Goal: Task Accomplishment & Management: Complete application form

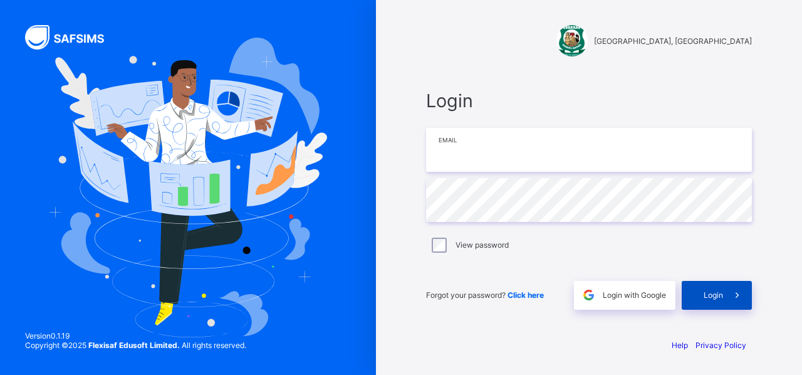
type input "**********"
click at [702, 298] on div "Login" at bounding box center [717, 295] width 70 height 29
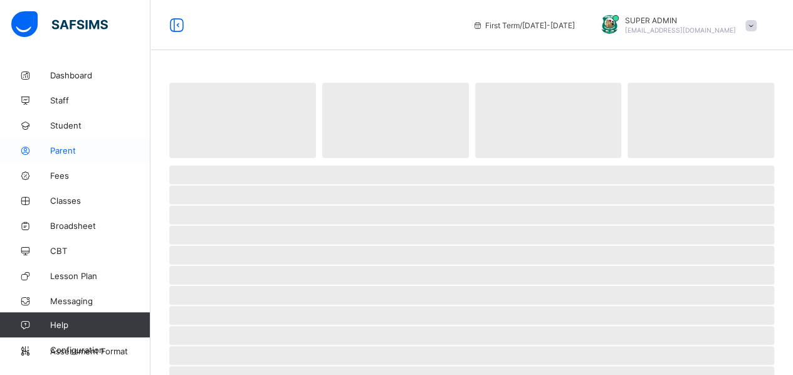
click at [59, 150] on span "Parent" at bounding box center [100, 150] width 100 height 10
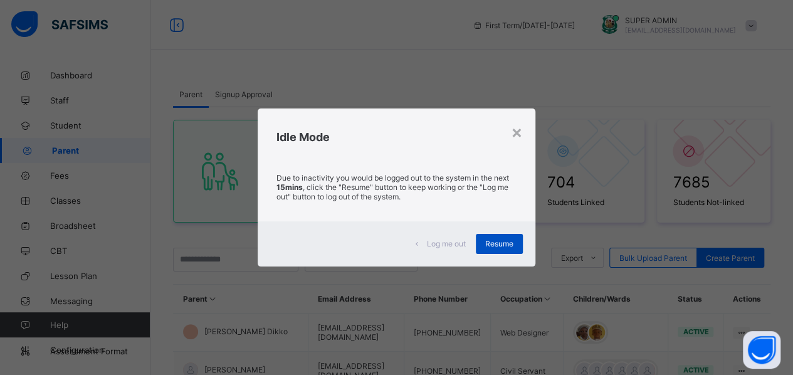
click at [506, 244] on span "Resume" at bounding box center [499, 243] width 28 height 9
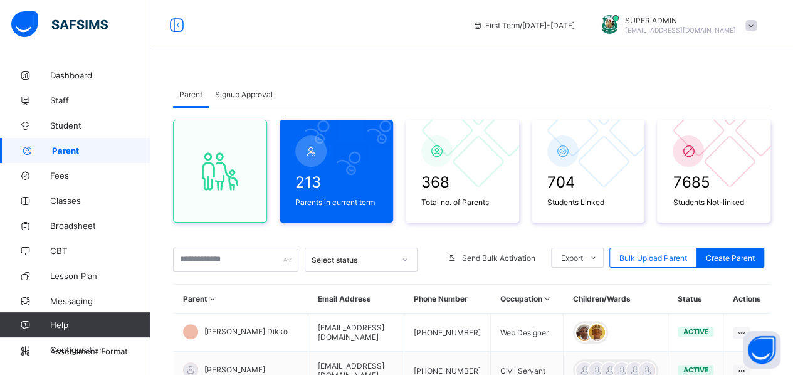
click at [234, 101] on div "Signup Approval" at bounding box center [244, 93] width 70 height 25
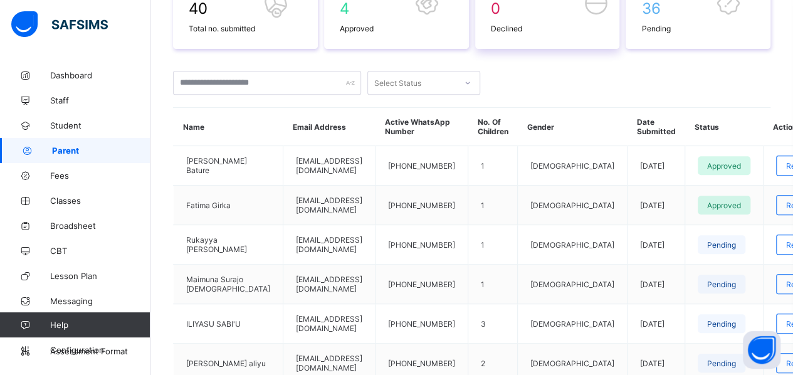
scroll to position [236, 0]
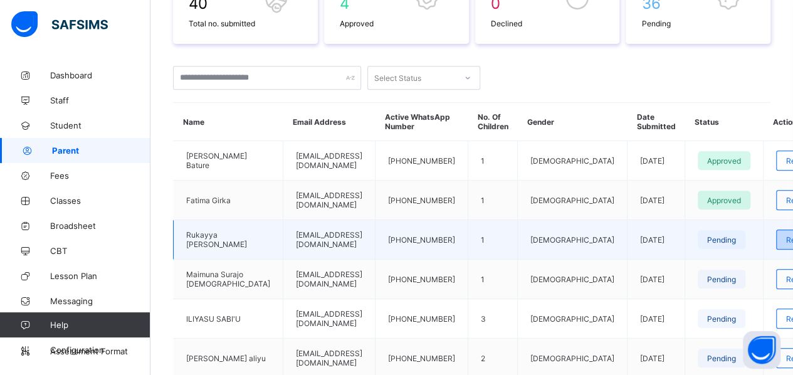
click at [786, 244] on span "Review" at bounding box center [799, 239] width 26 height 9
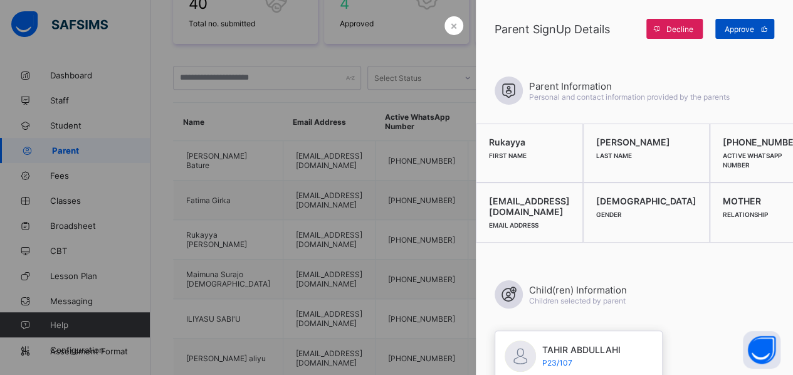
click at [734, 27] on span "Approve" at bounding box center [738, 28] width 29 height 9
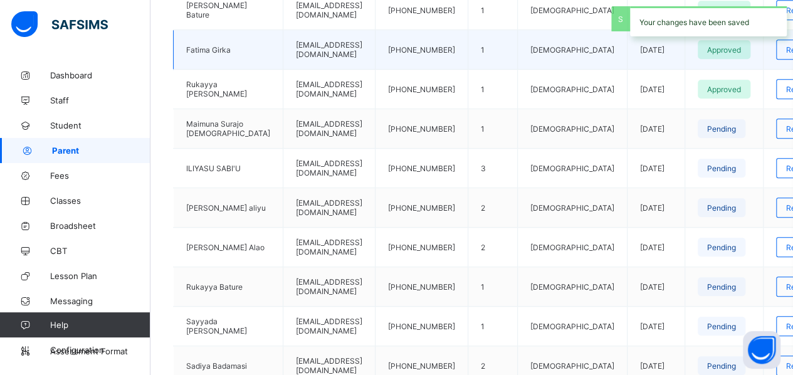
scroll to position [405, 0]
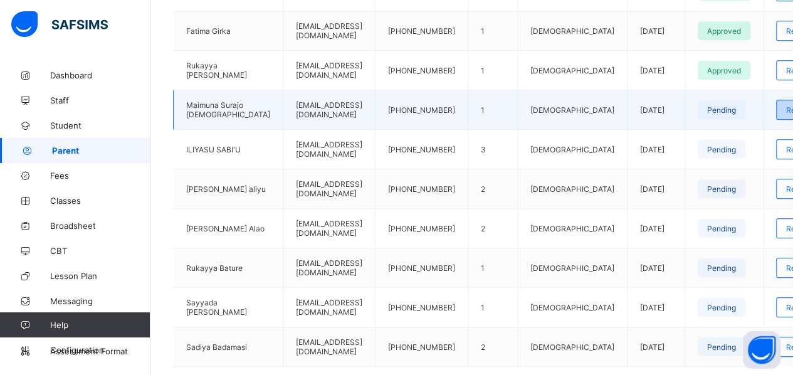
click at [786, 115] on span "Review" at bounding box center [799, 109] width 26 height 9
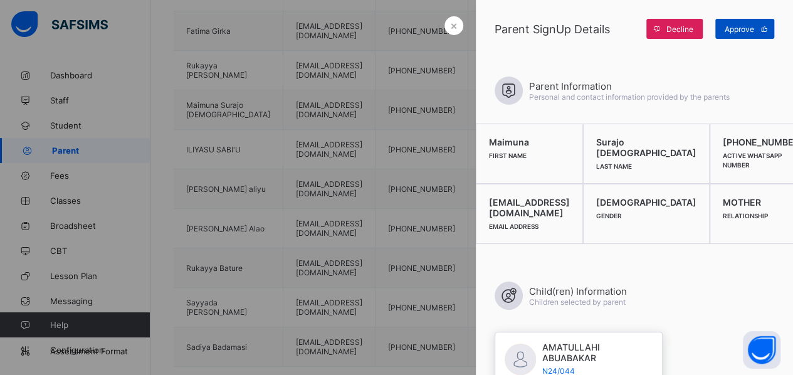
click at [732, 30] on span "Approve" at bounding box center [738, 28] width 29 height 9
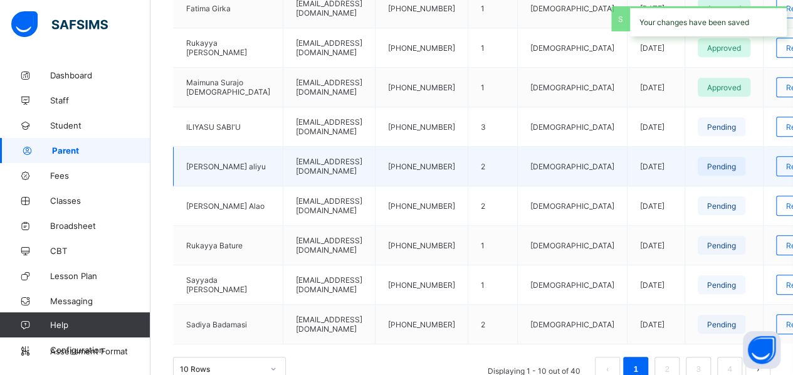
scroll to position [428, 0]
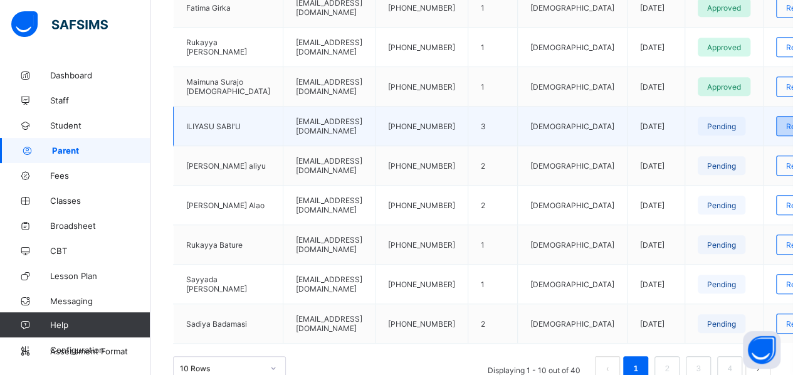
click at [776, 136] on div "Review" at bounding box center [799, 126] width 46 height 20
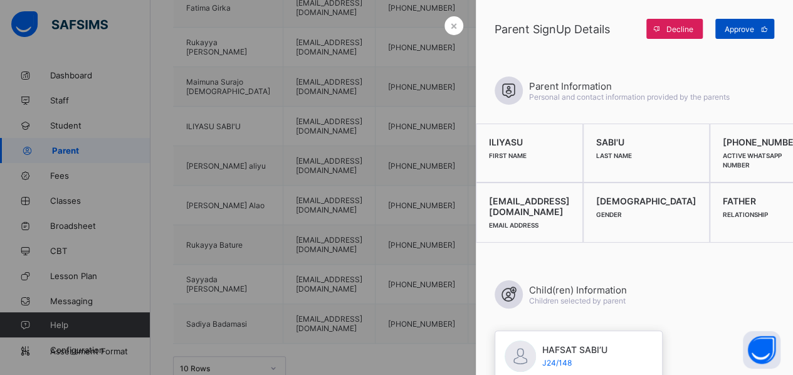
click at [733, 26] on span "Approve" at bounding box center [738, 28] width 29 height 9
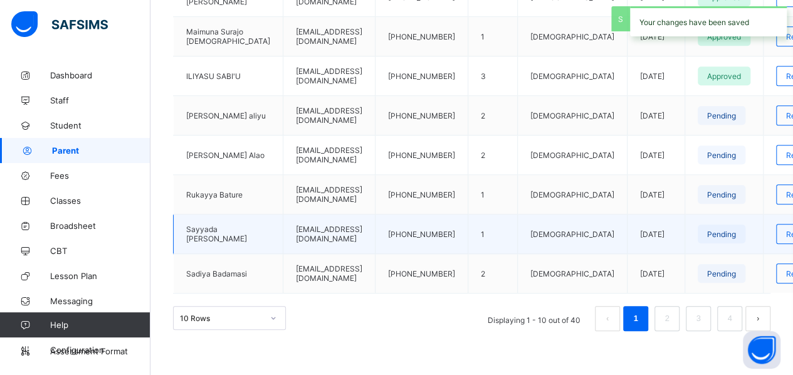
scroll to position [479, 0]
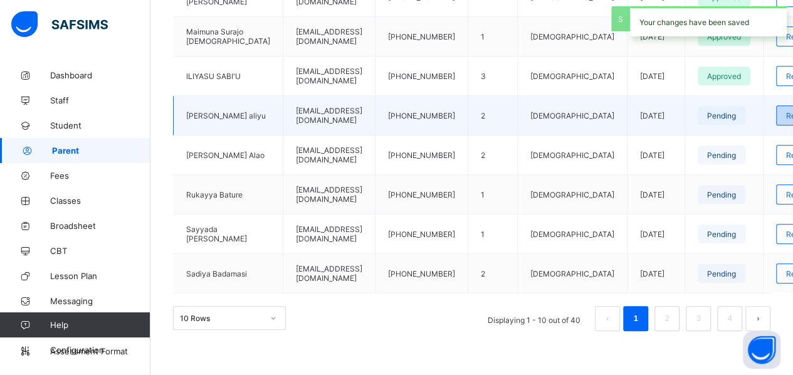
click at [786, 120] on span "Review" at bounding box center [799, 115] width 26 height 9
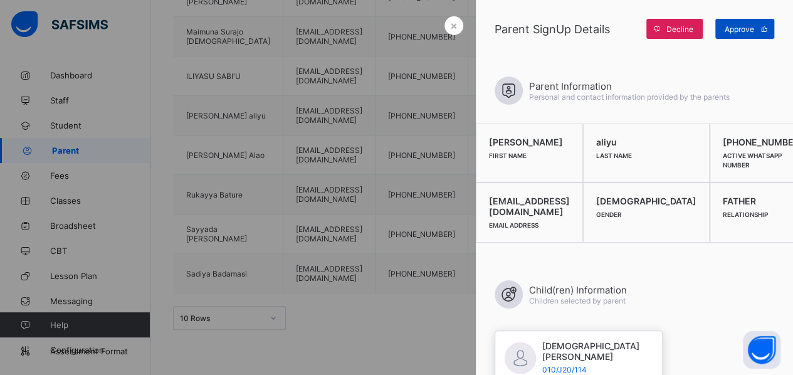
click at [735, 29] on span "Approve" at bounding box center [738, 28] width 29 height 9
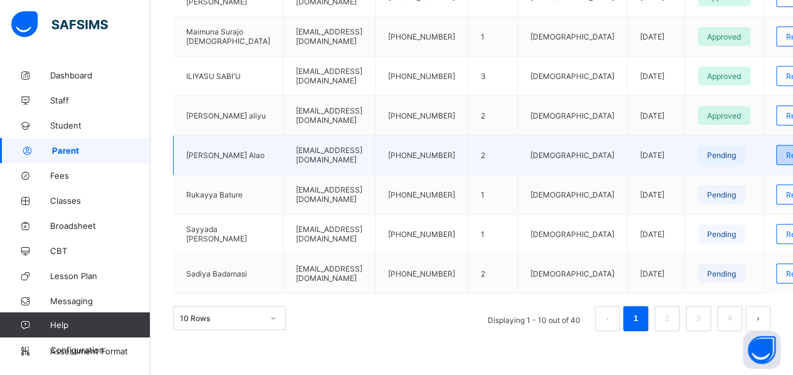
click at [776, 165] on div "Review" at bounding box center [799, 155] width 46 height 20
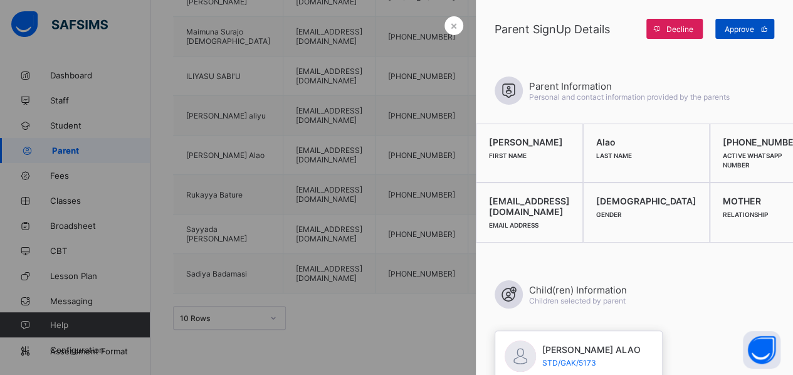
click at [752, 31] on span "Approve" at bounding box center [738, 28] width 29 height 9
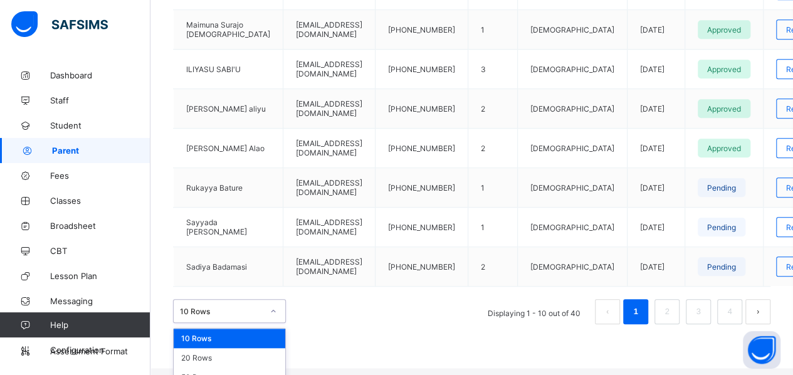
scroll to position [502, 0]
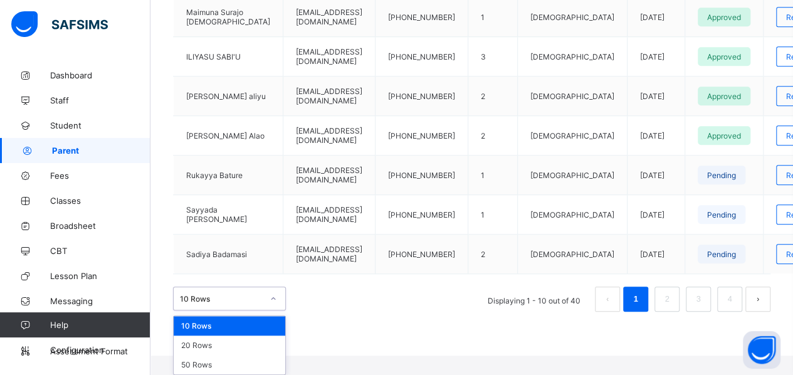
click at [279, 310] on div "option 10 Rows focused, 1 of 3. 3 results available. Use Up and Down to choose …" at bounding box center [229, 298] width 113 height 24
click at [215, 348] on div "20 Rows" at bounding box center [230, 344] width 112 height 19
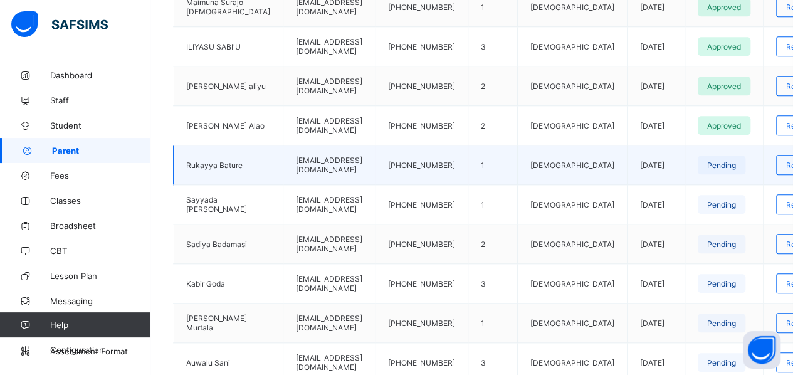
scroll to position [509, 0]
click at [786, 159] on span "Review" at bounding box center [799, 163] width 26 height 9
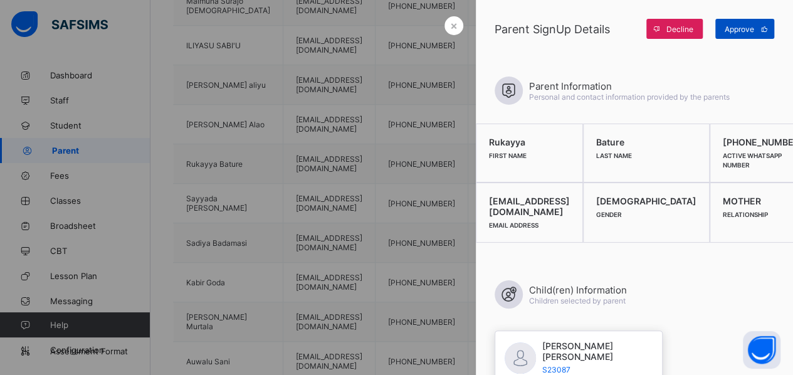
click at [732, 28] on span "Approve" at bounding box center [738, 28] width 29 height 9
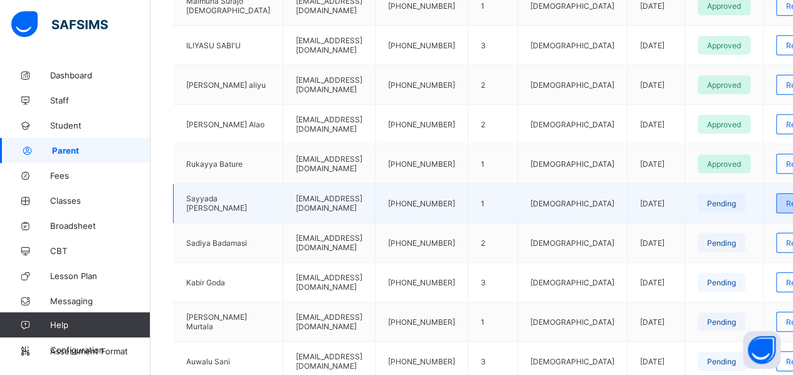
click at [786, 199] on span "Review" at bounding box center [799, 203] width 26 height 9
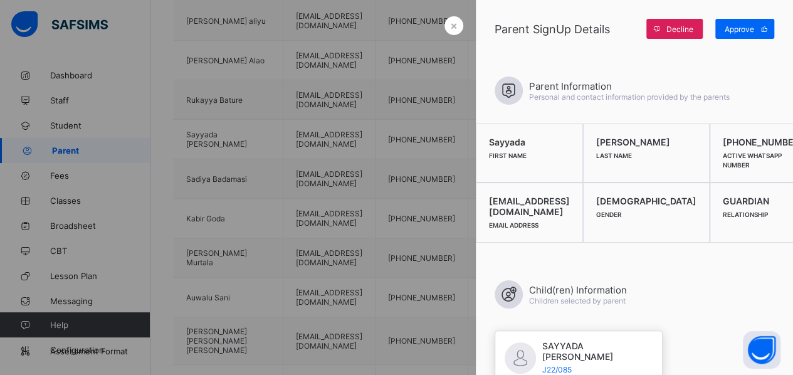
scroll to position [574, 0]
click at [744, 30] on span "Approve" at bounding box center [738, 28] width 29 height 9
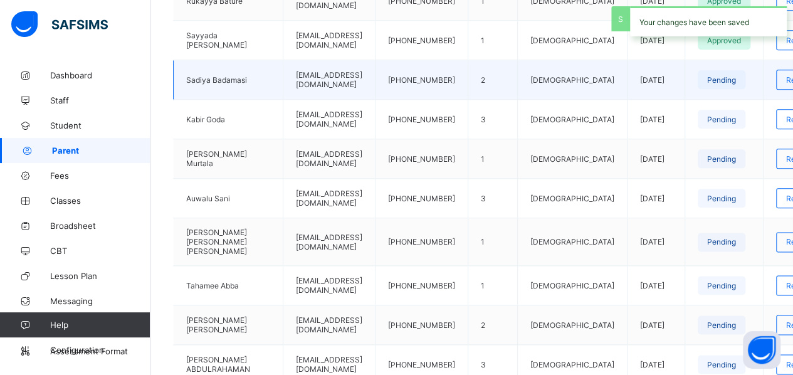
scroll to position [673, 0]
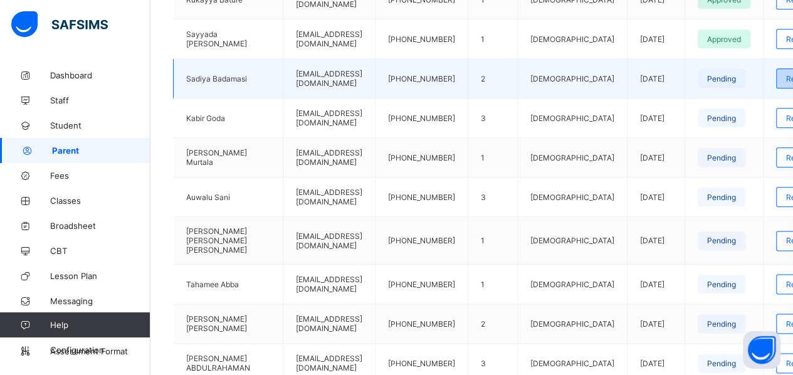
click at [786, 74] on span "Review" at bounding box center [799, 78] width 26 height 9
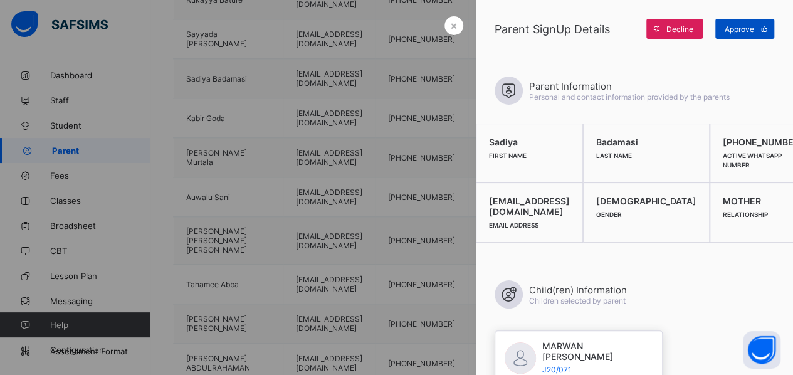
click at [746, 28] on span "Approve" at bounding box center [738, 28] width 29 height 9
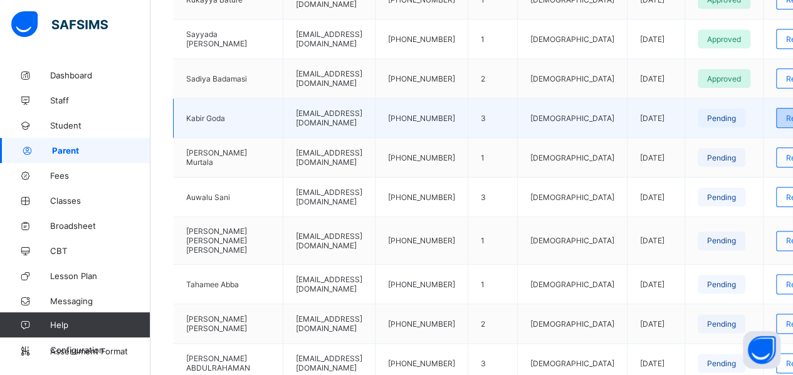
click at [786, 114] on span "Review" at bounding box center [799, 117] width 26 height 9
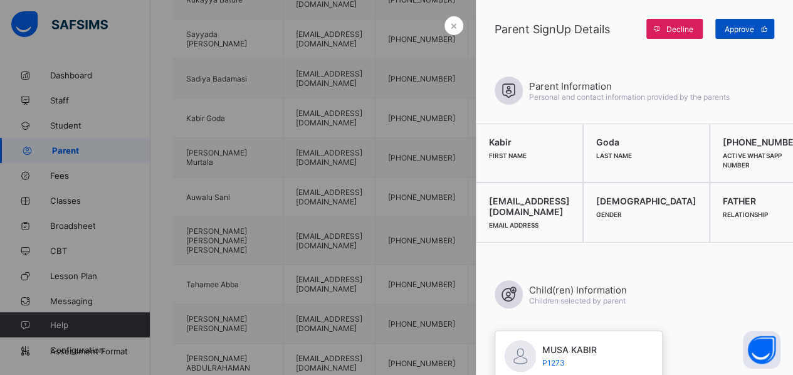
click at [738, 26] on span "Approve" at bounding box center [738, 28] width 29 height 9
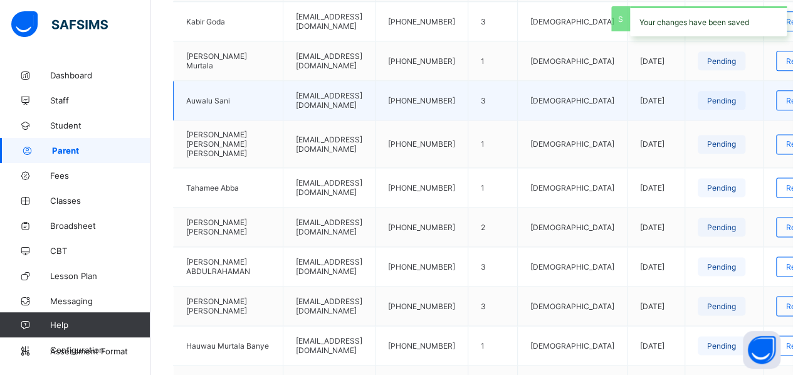
scroll to position [771, 0]
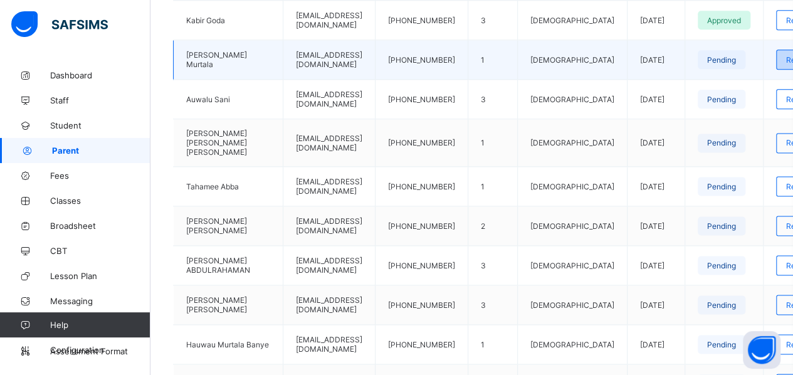
click at [786, 55] on span "Review" at bounding box center [799, 59] width 26 height 9
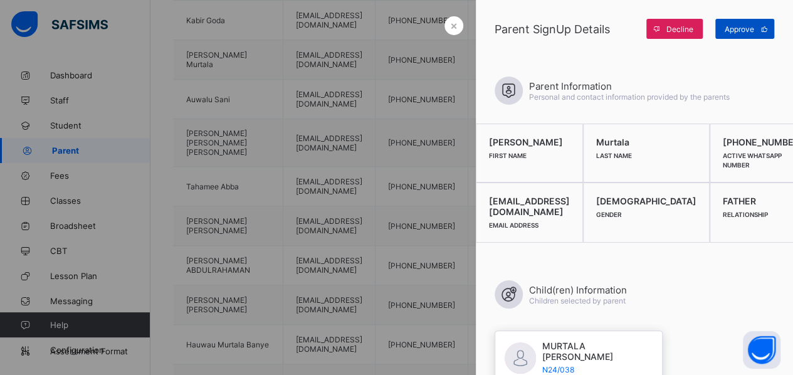
click at [742, 28] on span "Approve" at bounding box center [738, 28] width 29 height 9
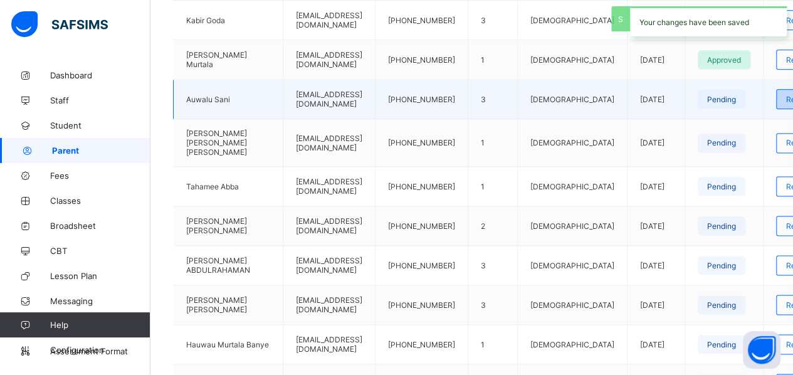
click at [776, 95] on div "Review" at bounding box center [799, 99] width 46 height 20
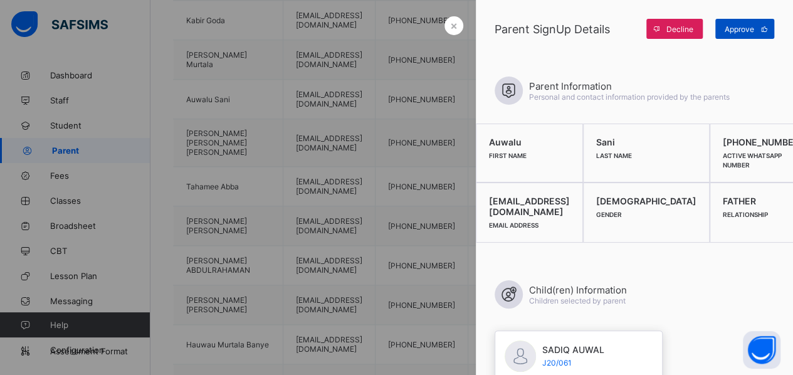
click at [725, 31] on span "Approve" at bounding box center [738, 28] width 29 height 9
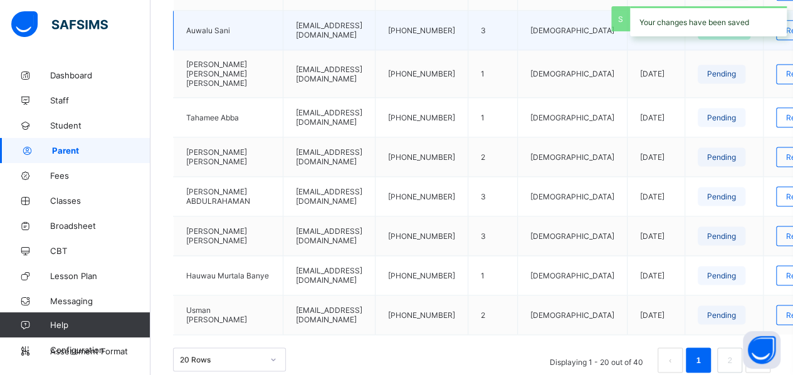
scroll to position [839, 0]
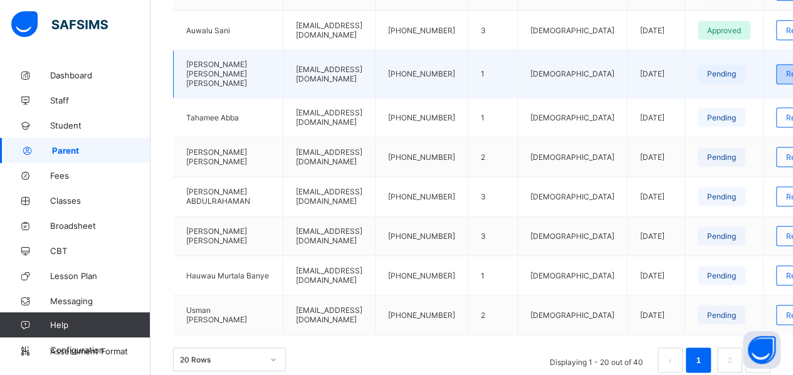
click at [786, 69] on span "Review" at bounding box center [799, 73] width 26 height 9
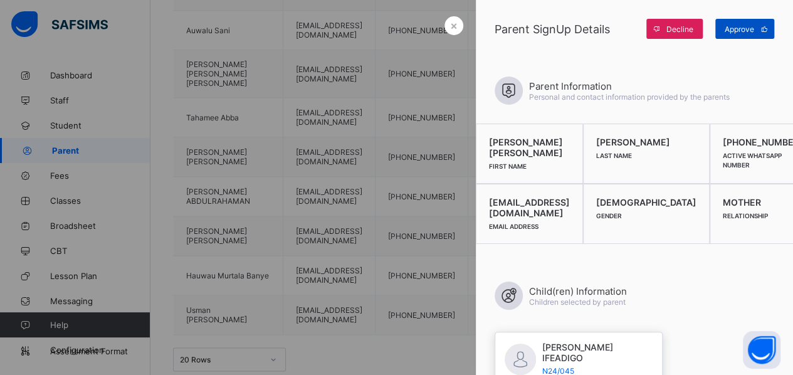
click at [741, 27] on span "Approve" at bounding box center [738, 28] width 29 height 9
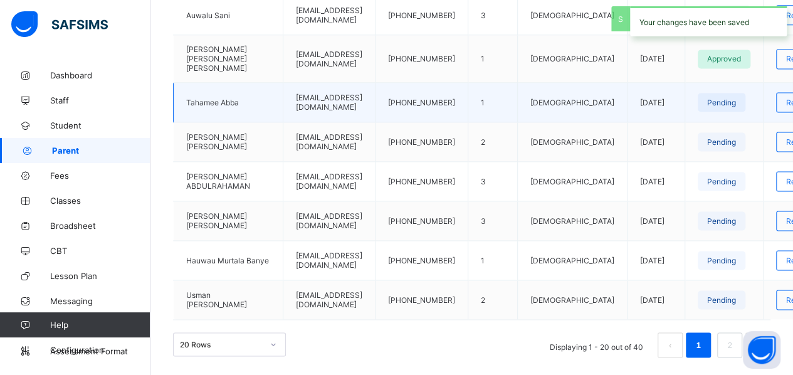
scroll to position [865, 0]
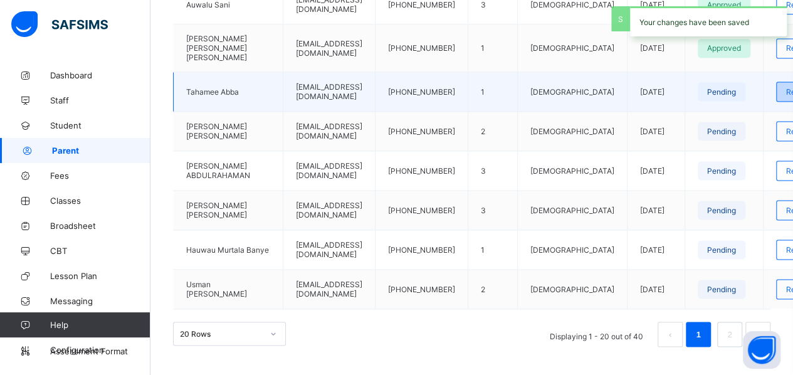
click at [776, 82] on div "Review" at bounding box center [799, 91] width 46 height 20
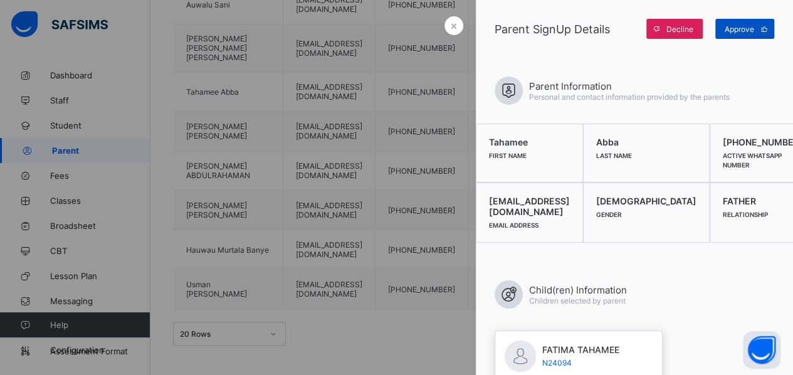
click at [746, 26] on span "Approve" at bounding box center [738, 28] width 29 height 9
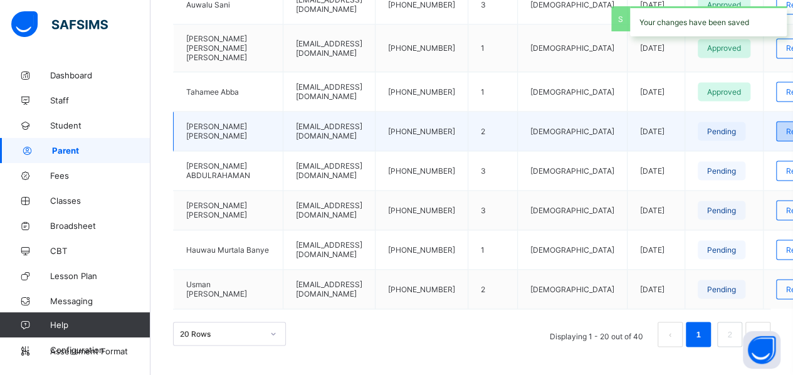
click at [786, 127] on span "Review" at bounding box center [799, 131] width 26 height 9
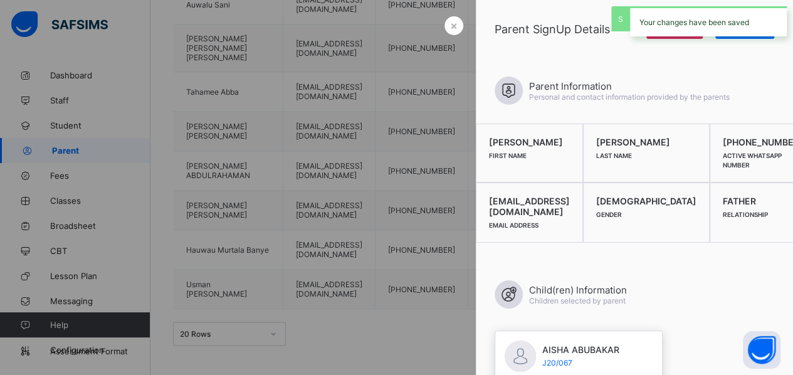
click at [738, 34] on div "Your changes have been saved" at bounding box center [708, 21] width 157 height 30
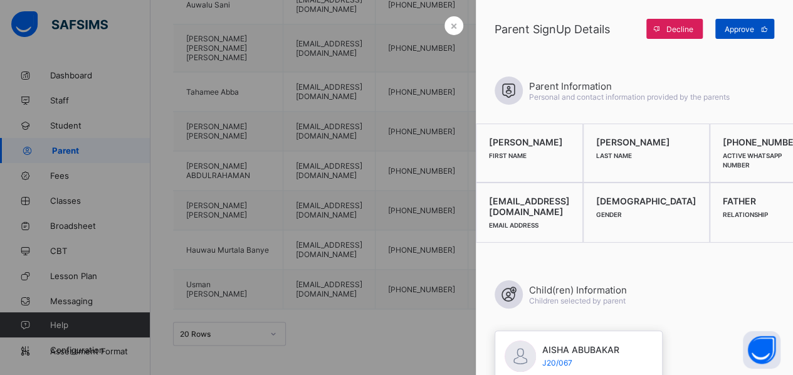
click at [738, 31] on span "Approve" at bounding box center [738, 28] width 29 height 9
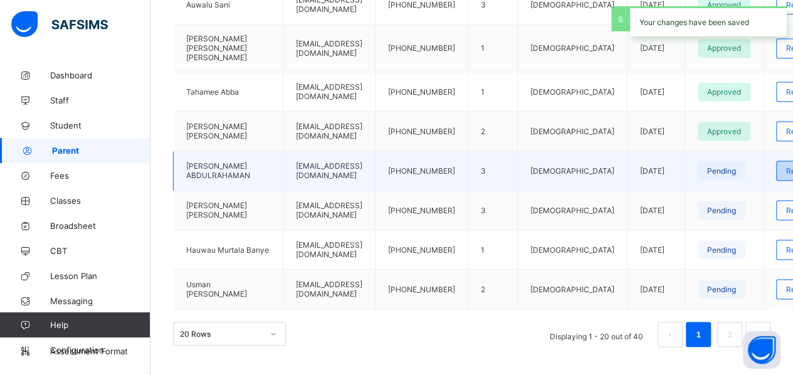
click at [786, 166] on span "Review" at bounding box center [799, 170] width 26 height 9
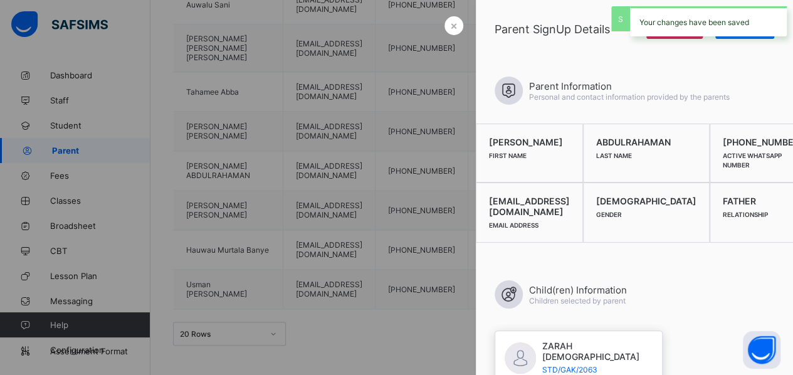
click at [732, 34] on div "Your changes have been saved" at bounding box center [708, 21] width 157 height 30
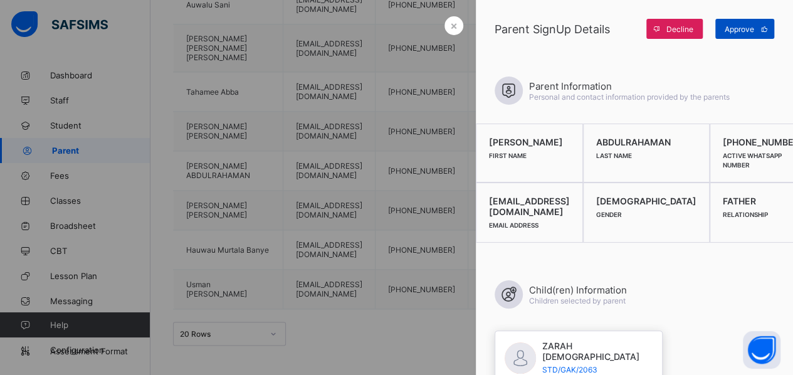
click at [732, 27] on span "Approve" at bounding box center [738, 28] width 29 height 9
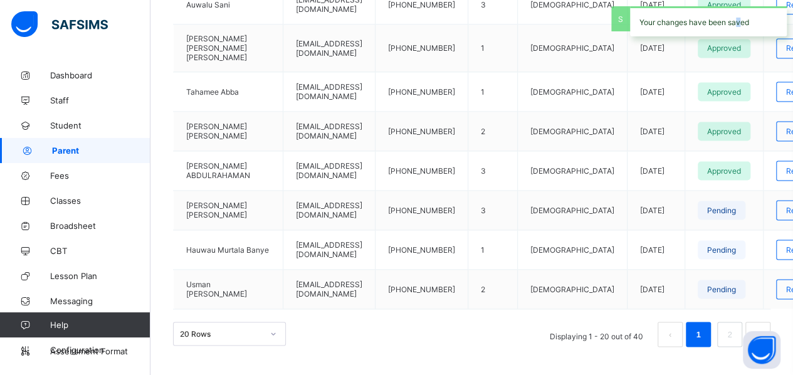
drag, startPoint x: 737, startPoint y: 29, endPoint x: 748, endPoint y: 40, distance: 15.5
click at [743, 39] on div "Your changes have been saved" at bounding box center [707, 21] width 169 height 43
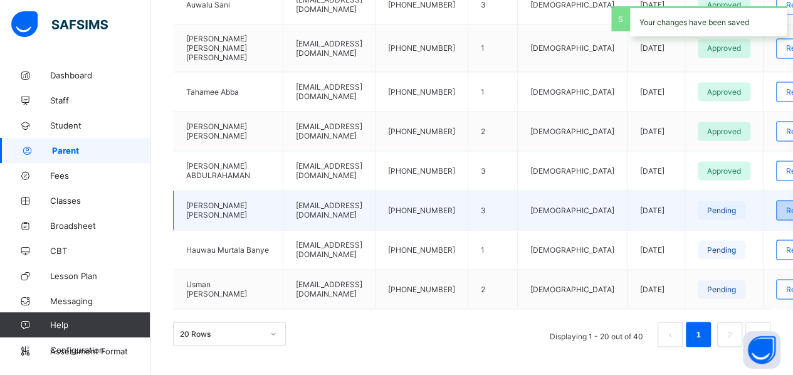
click at [786, 205] on span "Review" at bounding box center [799, 209] width 26 height 9
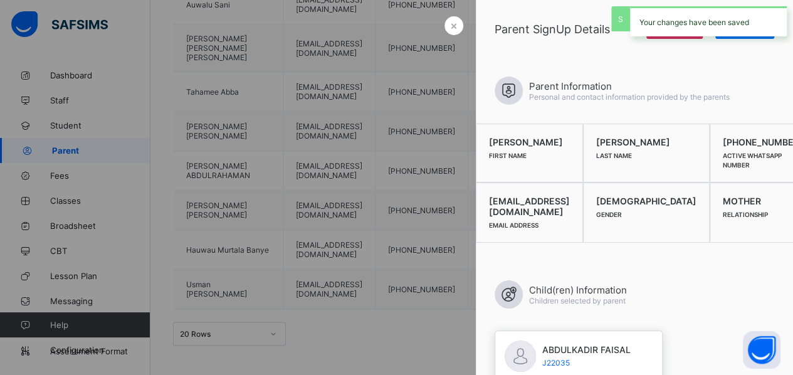
click at [729, 34] on div "Your changes have been saved" at bounding box center [708, 21] width 157 height 30
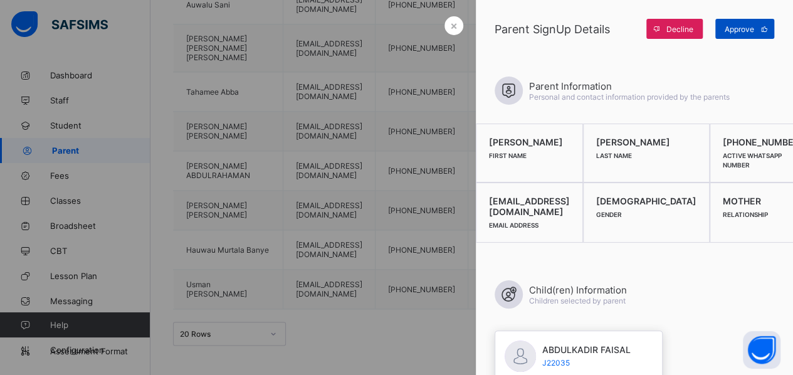
click at [730, 30] on span "Approve" at bounding box center [738, 28] width 29 height 9
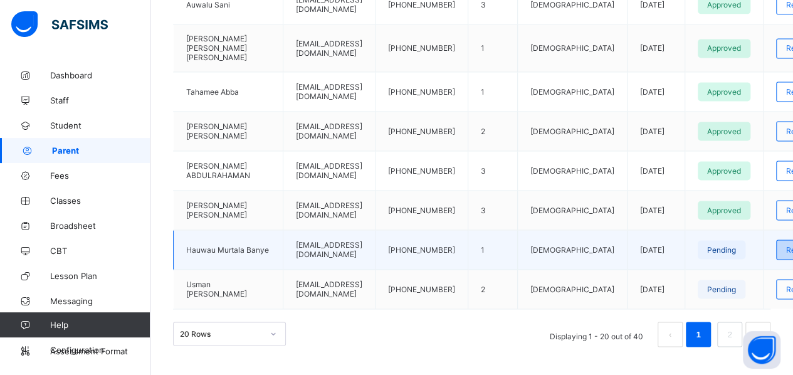
click at [786, 245] on span "Review" at bounding box center [799, 249] width 26 height 9
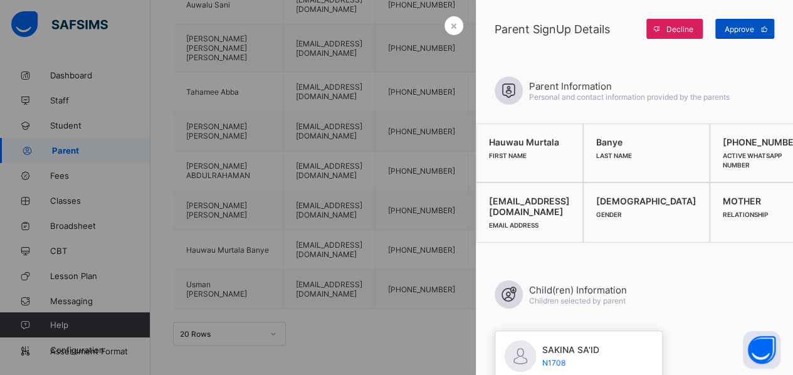
click at [733, 29] on span "Approve" at bounding box center [738, 28] width 29 height 9
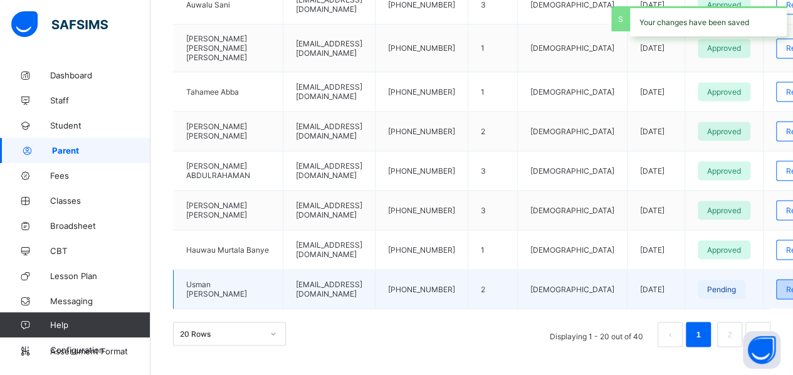
click at [786, 284] on span "Review" at bounding box center [799, 288] width 26 height 9
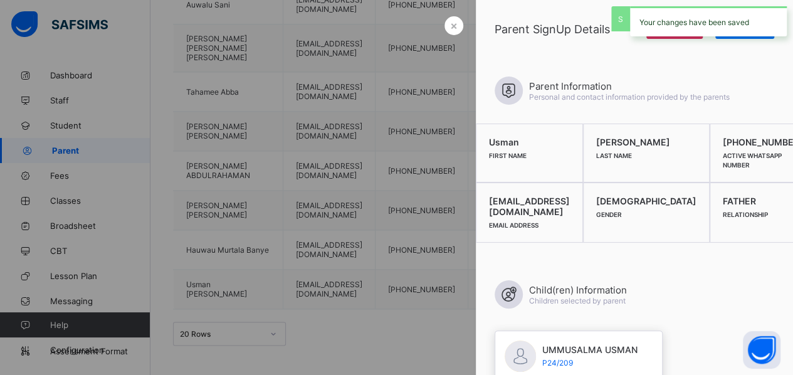
click at [733, 34] on div "Your changes have been saved" at bounding box center [708, 21] width 157 height 30
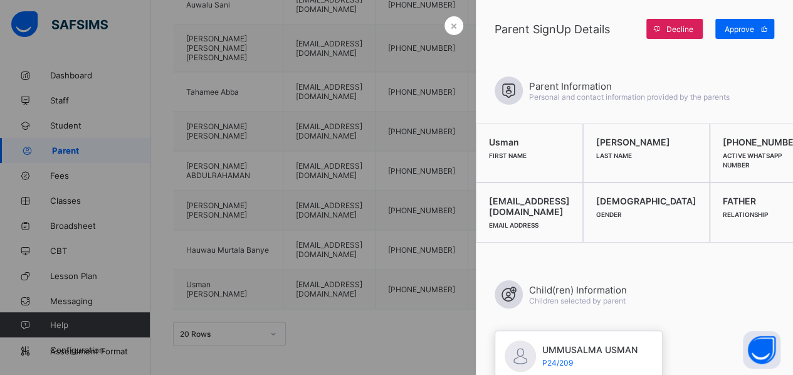
click at [733, 34] on div "Approve" at bounding box center [744, 29] width 59 height 20
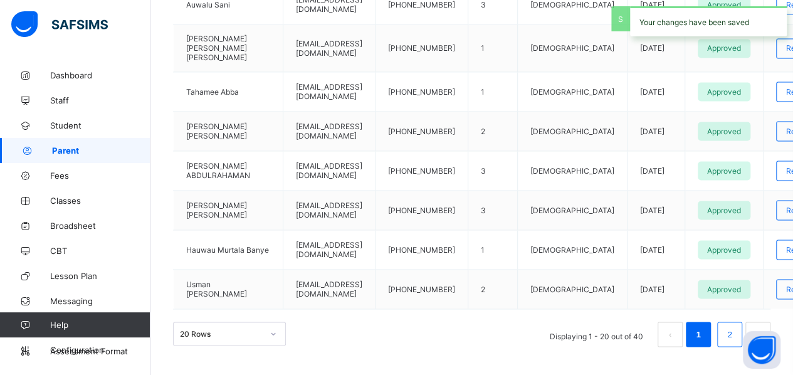
click at [735, 326] on link "2" at bounding box center [729, 334] width 12 height 16
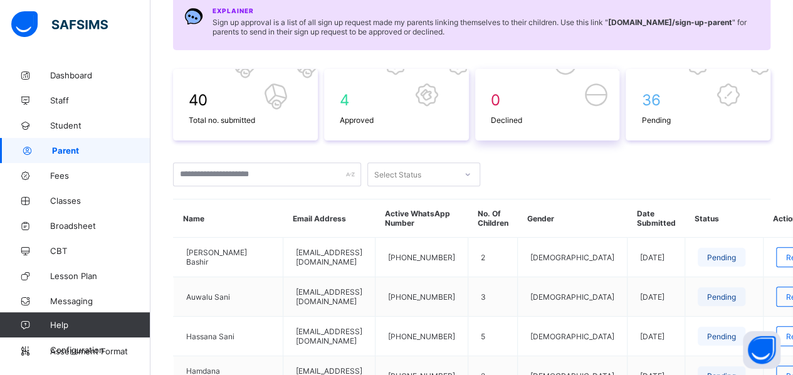
scroll to position [0, 0]
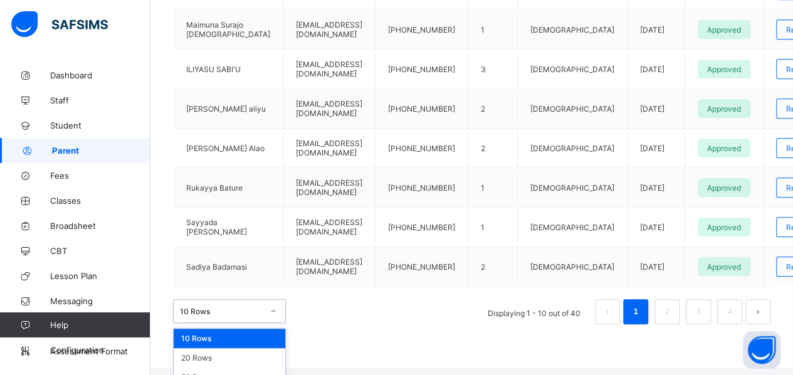
scroll to position [502, 0]
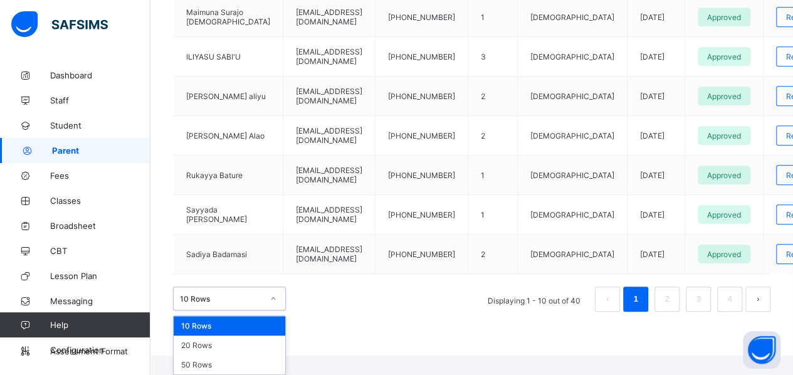
click at [273, 310] on div "option 10 Rows focused, 1 of 3. 3 results available. Use Up and Down to choose …" at bounding box center [229, 298] width 113 height 24
click at [221, 364] on div "50 Rows" at bounding box center [230, 364] width 112 height 19
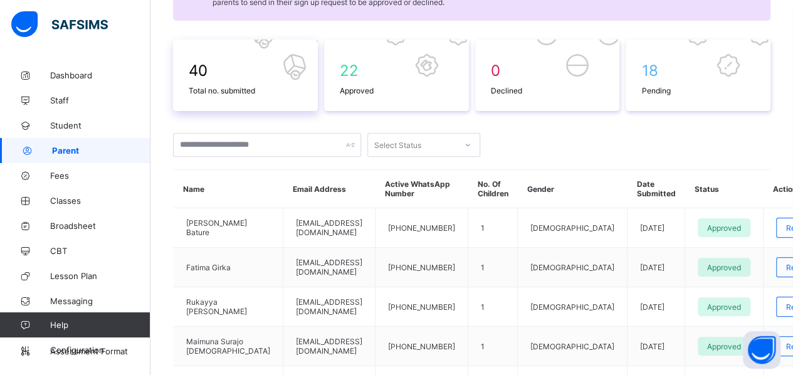
scroll to position [0, 0]
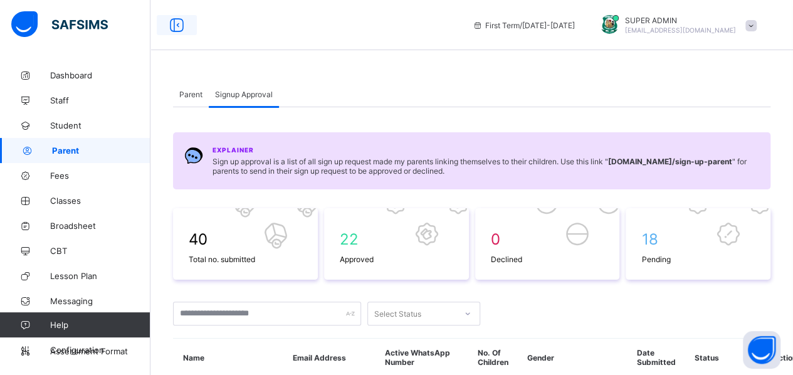
click at [179, 24] on icon at bounding box center [176, 25] width 21 height 18
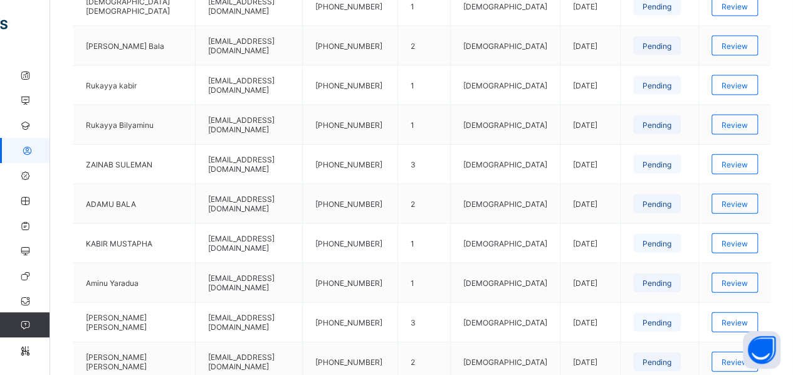
scroll to position [1650, 0]
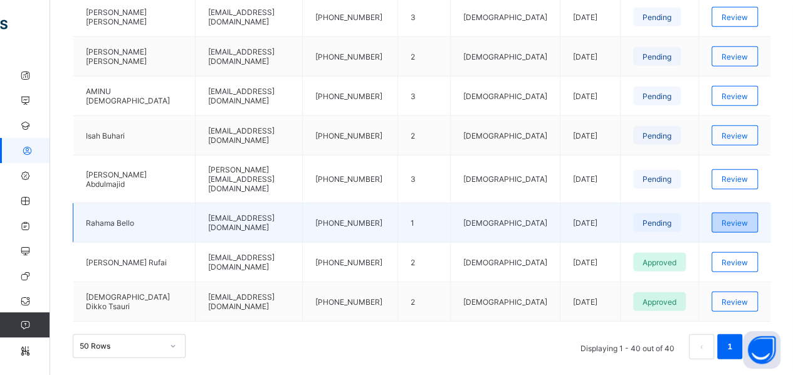
click at [744, 218] on span "Review" at bounding box center [734, 222] width 26 height 9
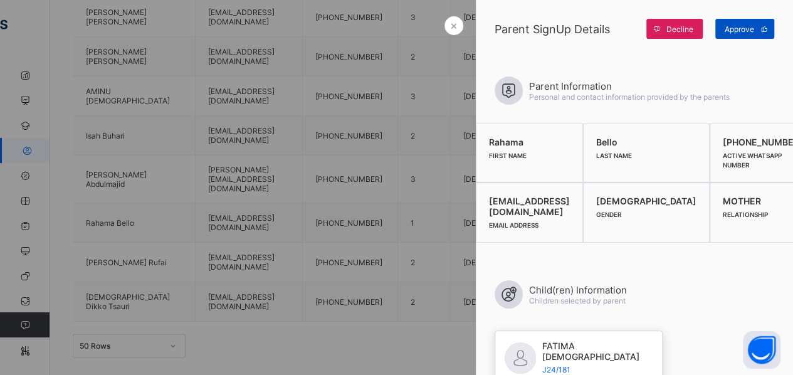
click at [735, 30] on span "Approve" at bounding box center [738, 28] width 29 height 9
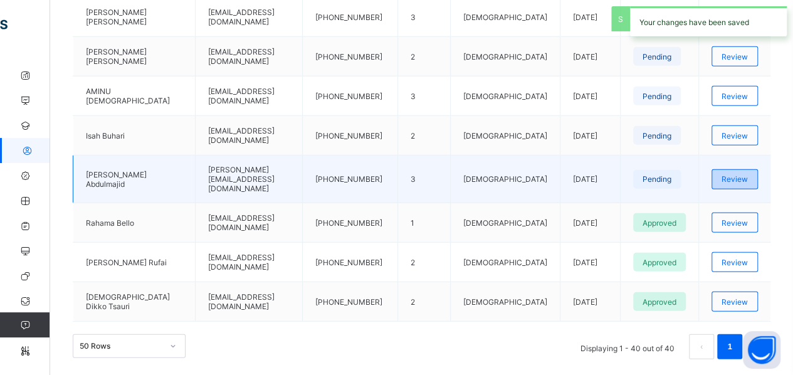
click at [735, 174] on span "Review" at bounding box center [734, 178] width 26 height 9
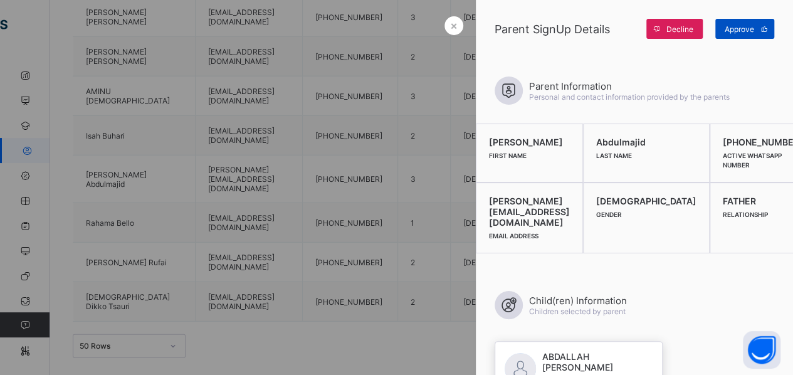
click at [727, 26] on span "Approve" at bounding box center [738, 28] width 29 height 9
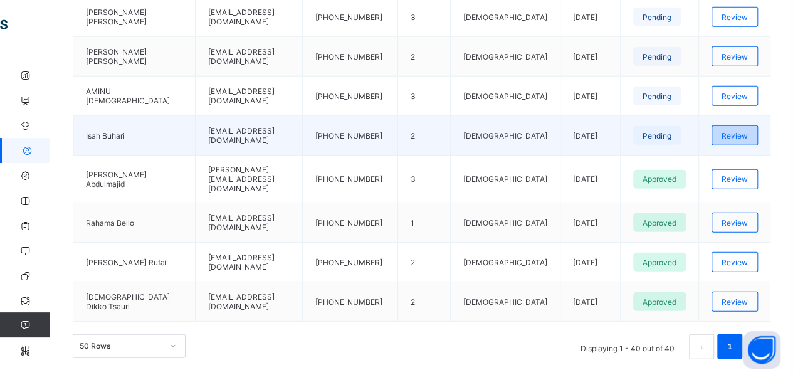
click at [744, 131] on span "Review" at bounding box center [734, 135] width 26 height 9
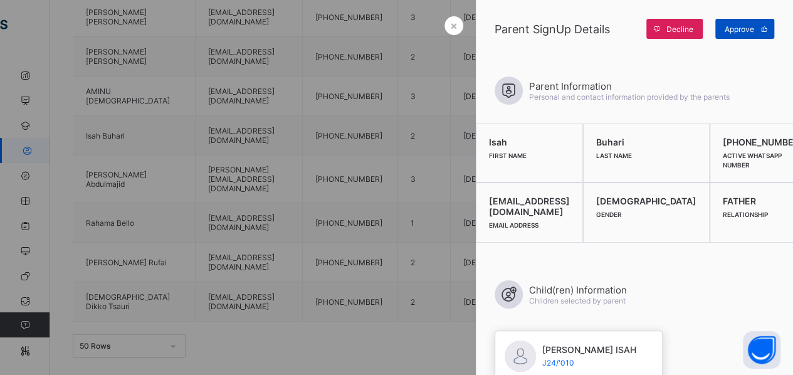
click at [738, 26] on span "Approve" at bounding box center [738, 28] width 29 height 9
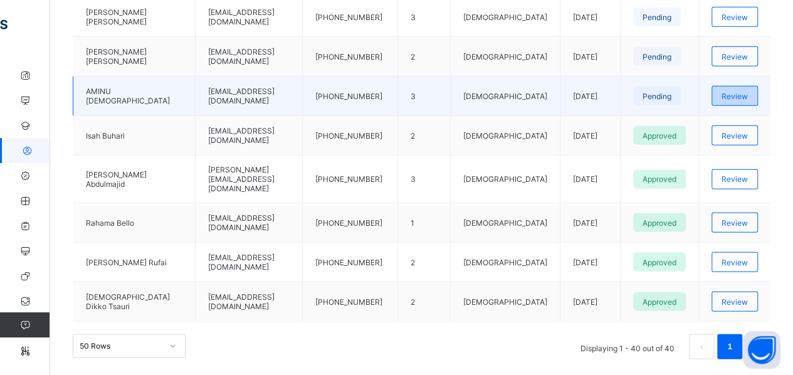
click at [744, 91] on span "Review" at bounding box center [734, 95] width 26 height 9
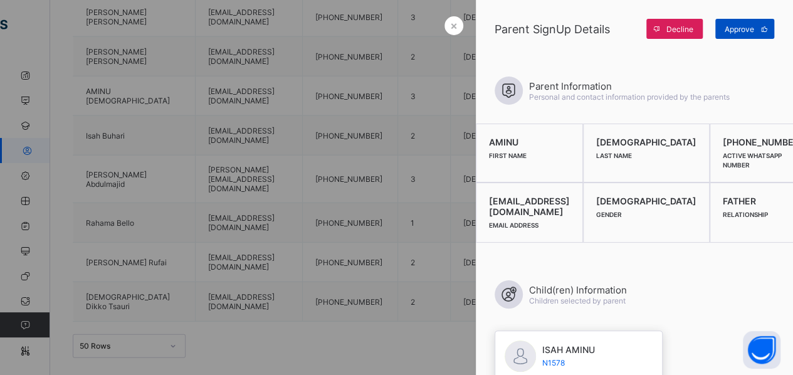
click at [732, 28] on span "Approve" at bounding box center [738, 28] width 29 height 9
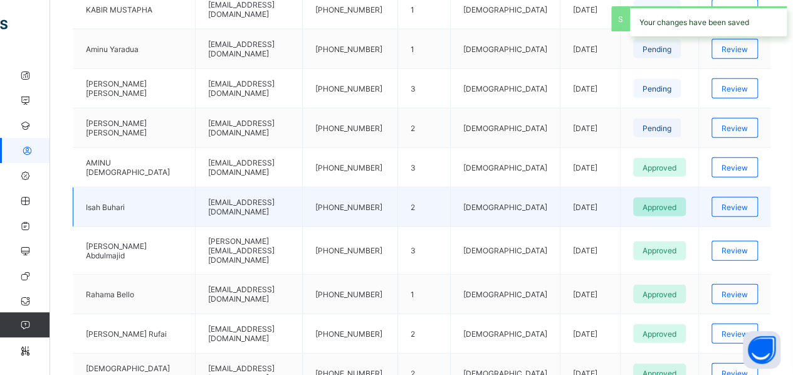
scroll to position [1579, 0]
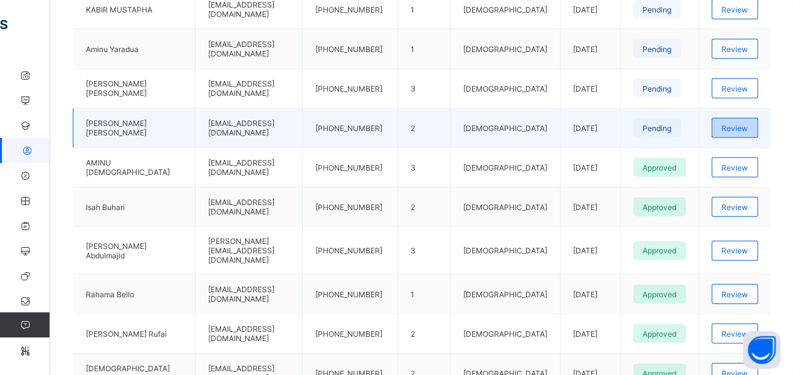
click at [747, 123] on span "Review" at bounding box center [734, 127] width 26 height 9
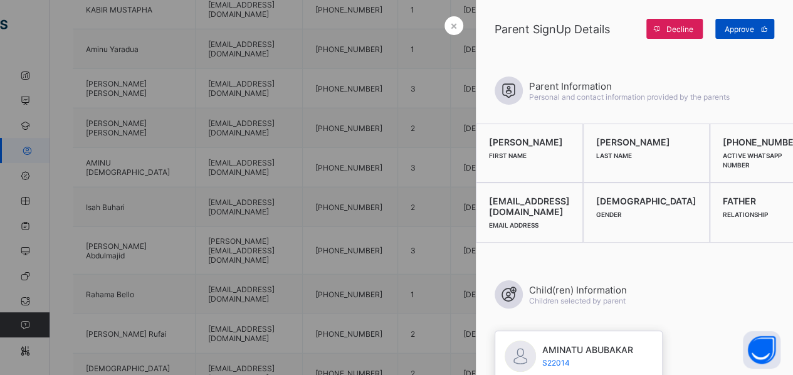
click at [733, 29] on span "Approve" at bounding box center [738, 28] width 29 height 9
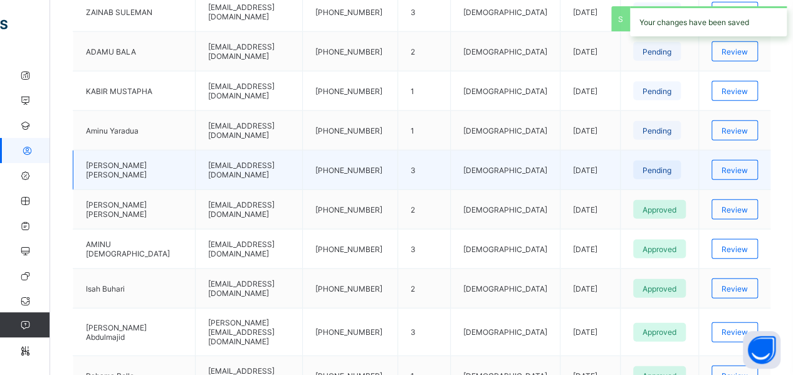
scroll to position [1496, 0]
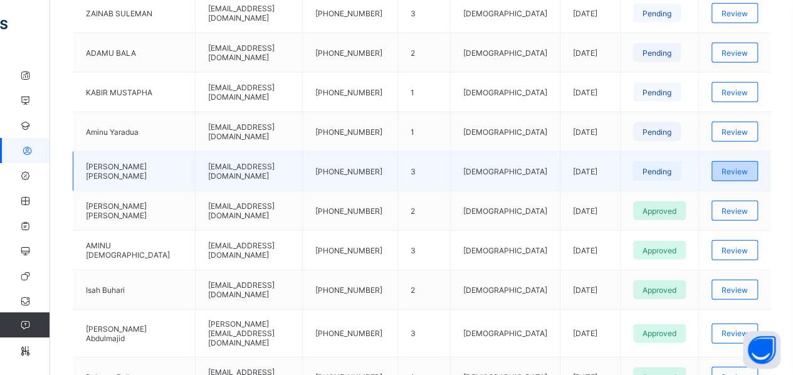
click at [734, 167] on span "Review" at bounding box center [734, 171] width 26 height 9
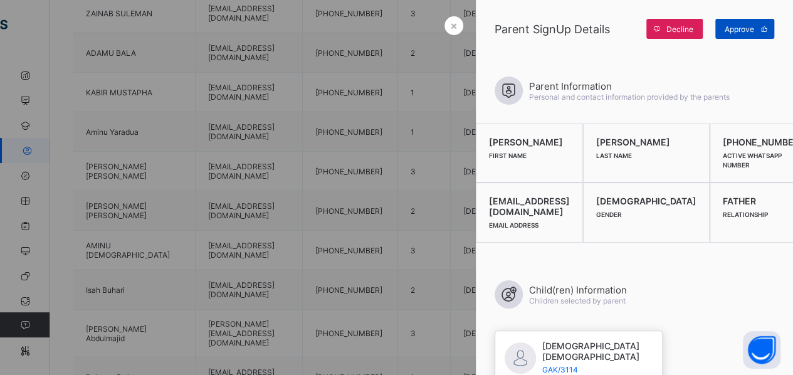
click at [747, 27] on span "Approve" at bounding box center [738, 28] width 29 height 9
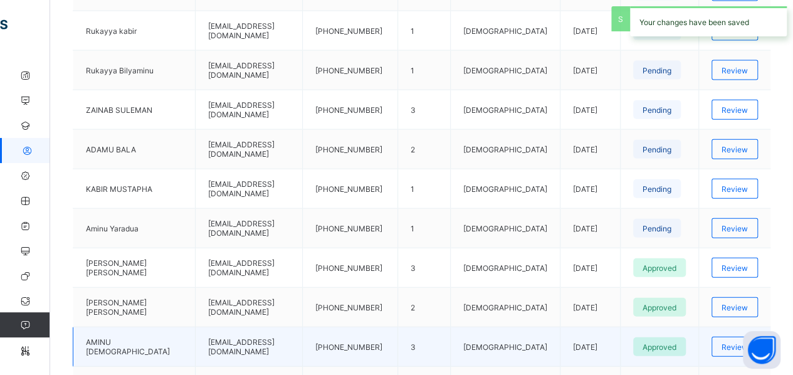
scroll to position [1398, 0]
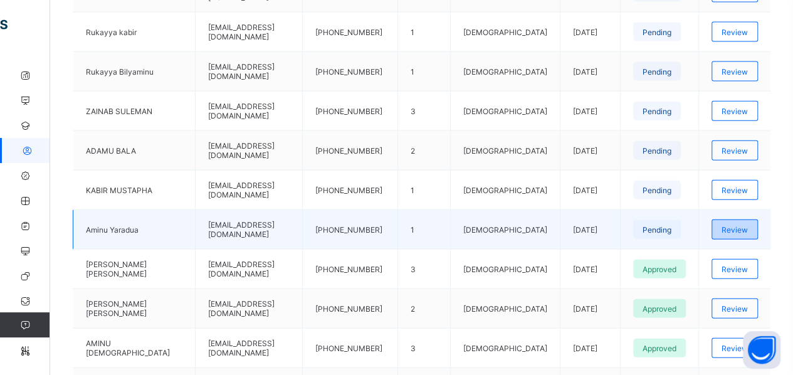
click at [735, 225] on span "Review" at bounding box center [734, 229] width 26 height 9
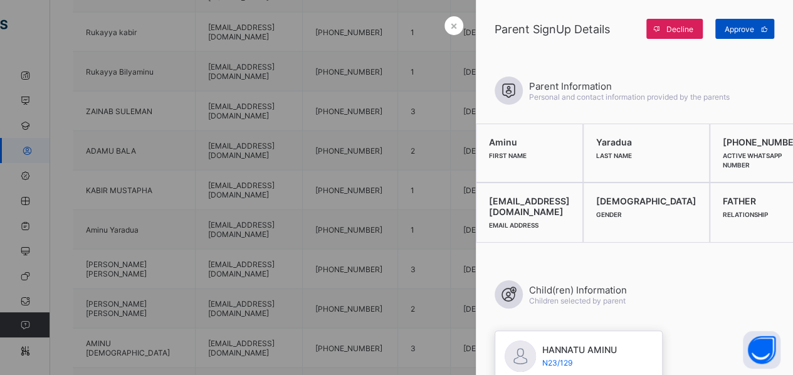
click at [727, 29] on span "Approve" at bounding box center [738, 28] width 29 height 9
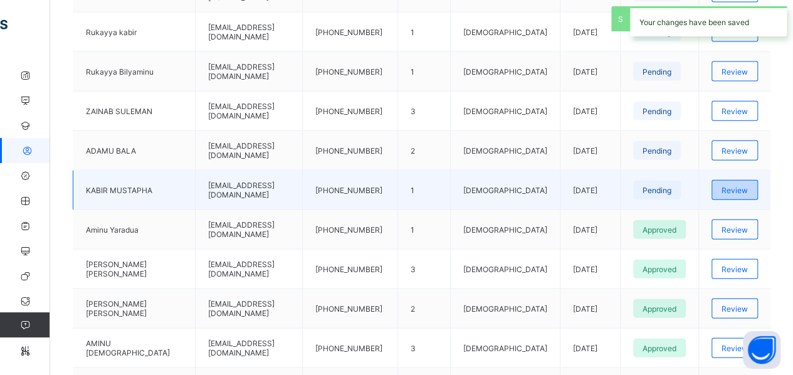
click at [737, 185] on span "Review" at bounding box center [734, 189] width 26 height 9
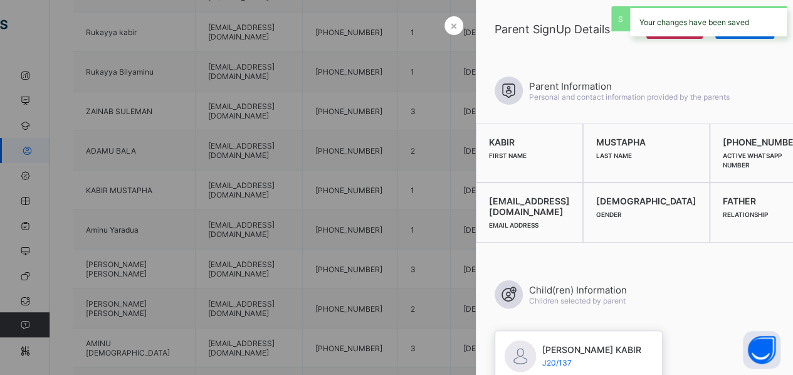
click at [728, 35] on div "Your changes have been saved" at bounding box center [708, 21] width 157 height 30
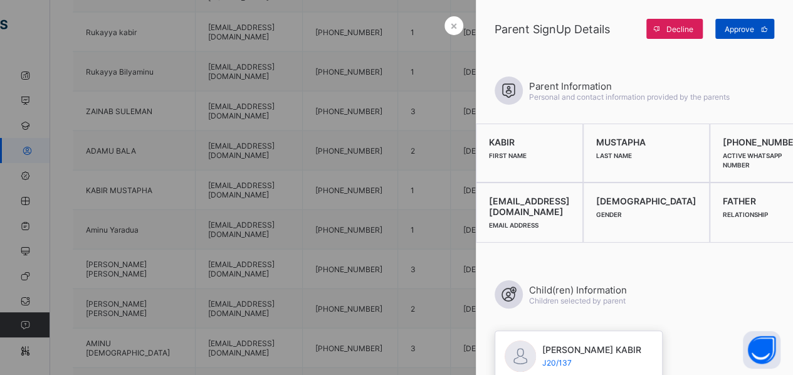
click at [733, 27] on span "Approve" at bounding box center [738, 28] width 29 height 9
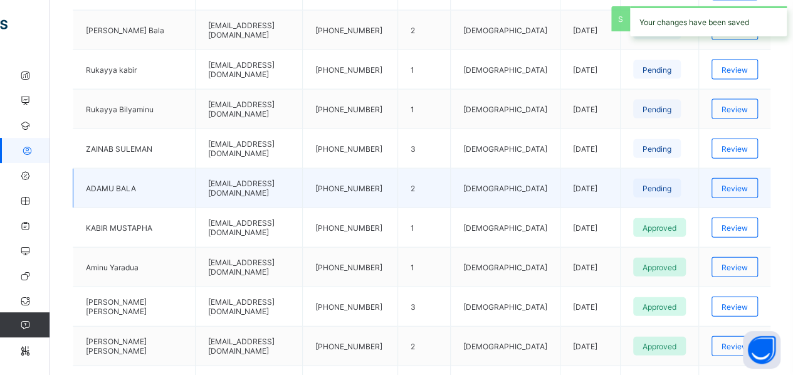
scroll to position [1359, 0]
click at [733, 185] on span "Review" at bounding box center [734, 189] width 26 height 9
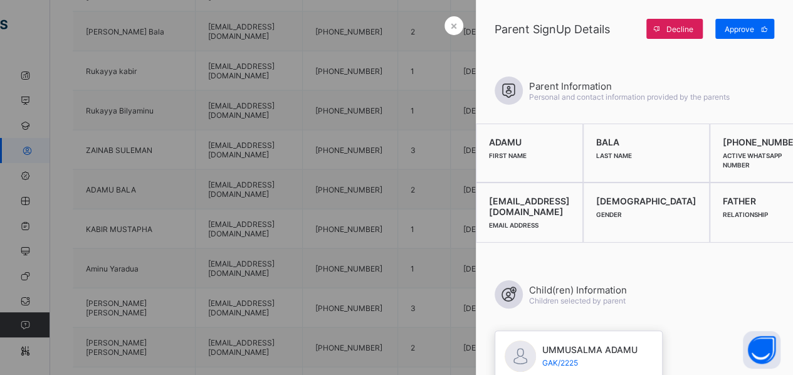
click at [728, 36] on div "Approve" at bounding box center [744, 29] width 59 height 20
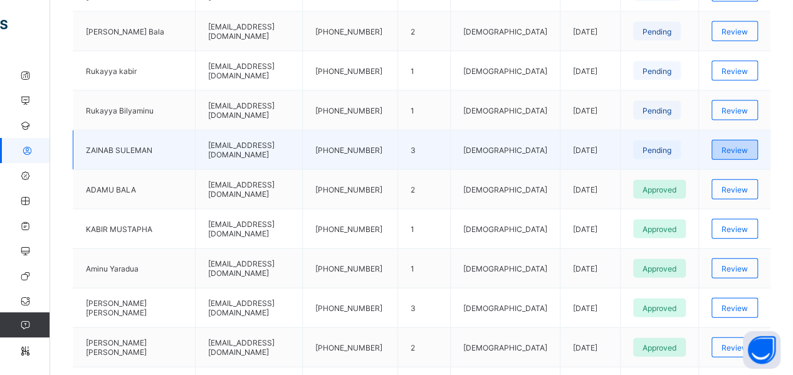
click at [734, 145] on span "Review" at bounding box center [734, 149] width 26 height 9
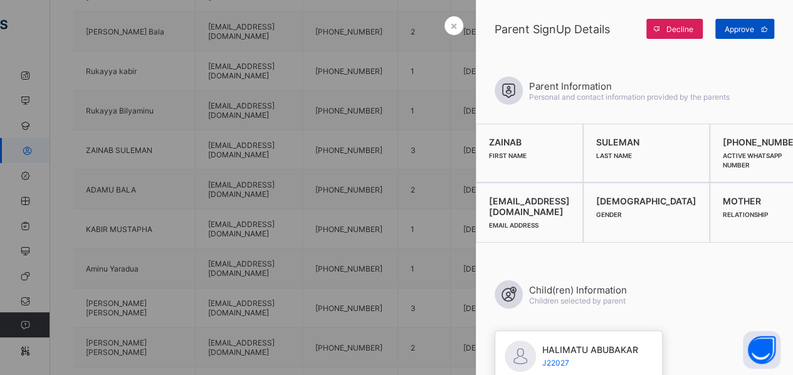
click at [730, 30] on span "Approve" at bounding box center [738, 28] width 29 height 9
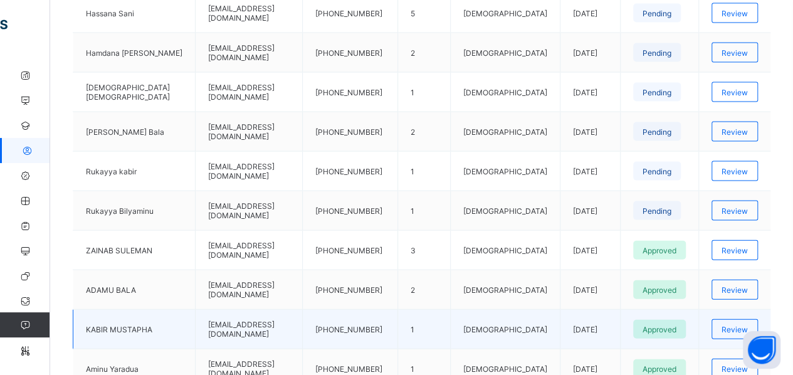
scroll to position [1242, 0]
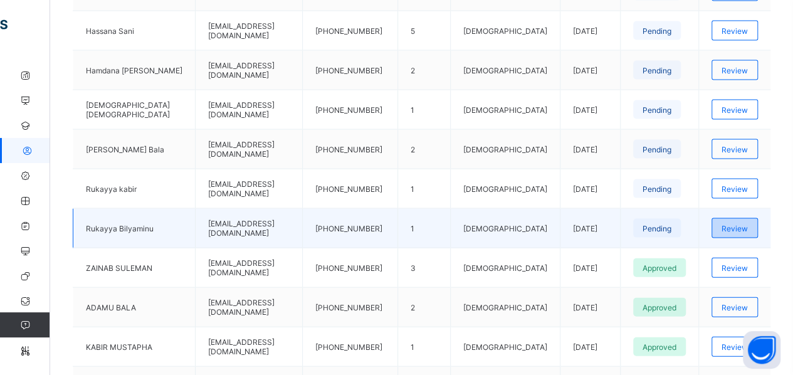
click at [742, 224] on span "Review" at bounding box center [734, 228] width 26 height 9
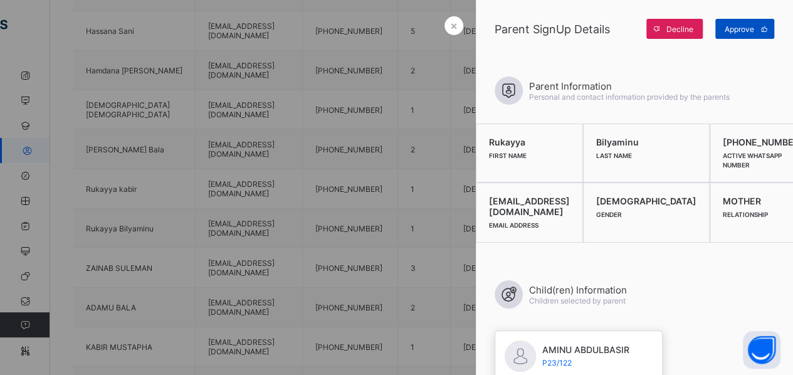
click at [734, 28] on span "Approve" at bounding box center [738, 28] width 29 height 9
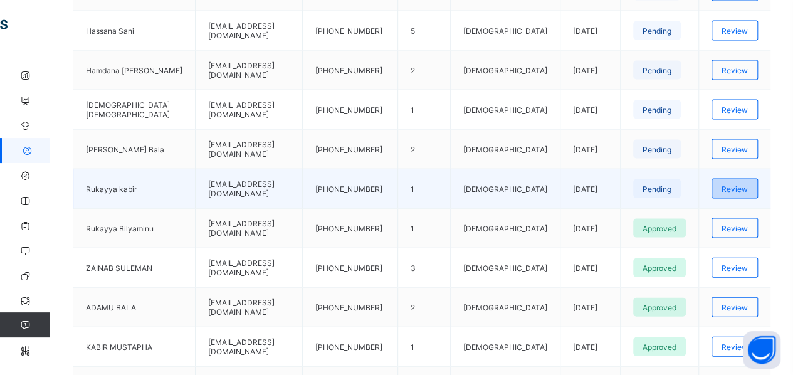
click at [741, 184] on span "Review" at bounding box center [734, 188] width 26 height 9
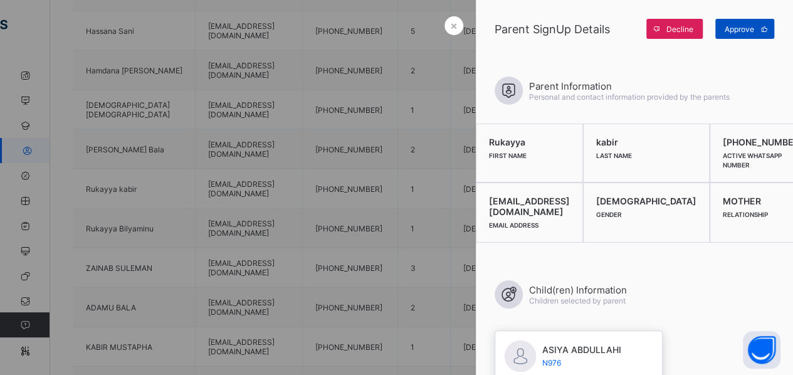
click at [744, 32] on span "Approve" at bounding box center [738, 28] width 29 height 9
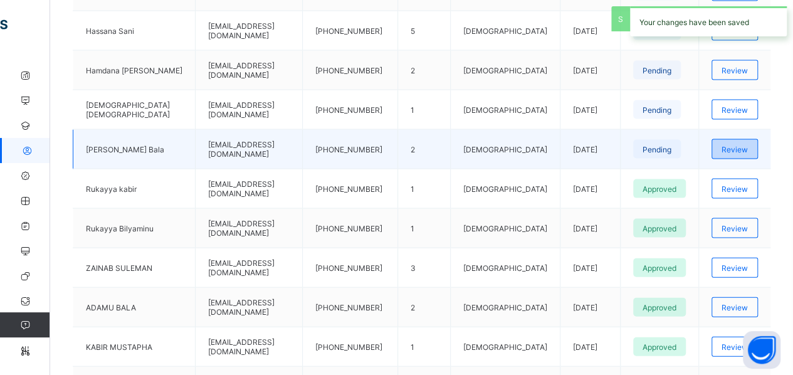
click at [743, 145] on span "Review" at bounding box center [734, 149] width 26 height 9
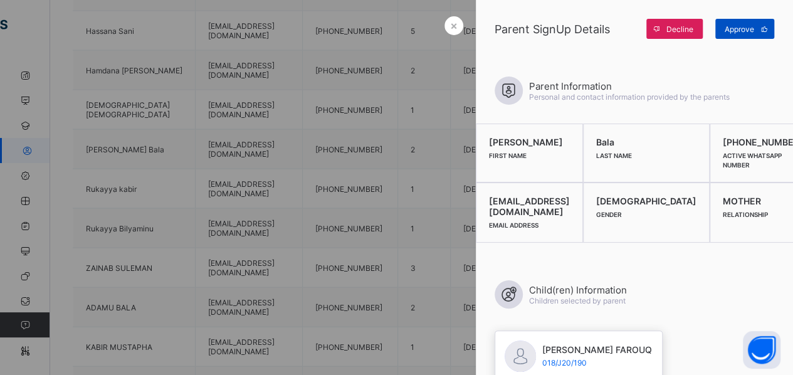
click at [740, 29] on span "Approve" at bounding box center [738, 28] width 29 height 9
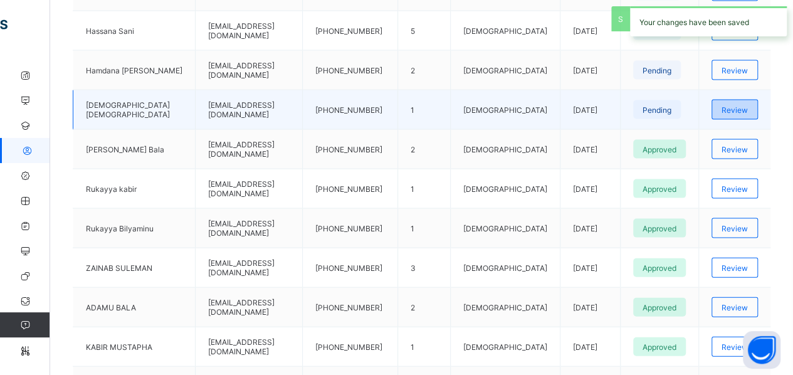
click at [737, 105] on span "Review" at bounding box center [734, 109] width 26 height 9
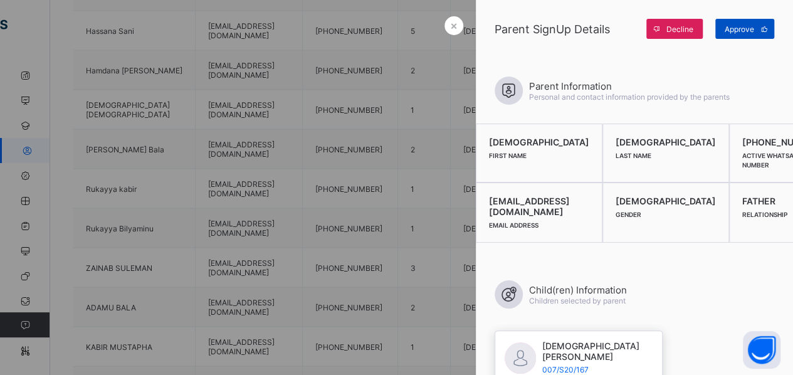
click at [746, 23] on div "Approve" at bounding box center [744, 29] width 59 height 20
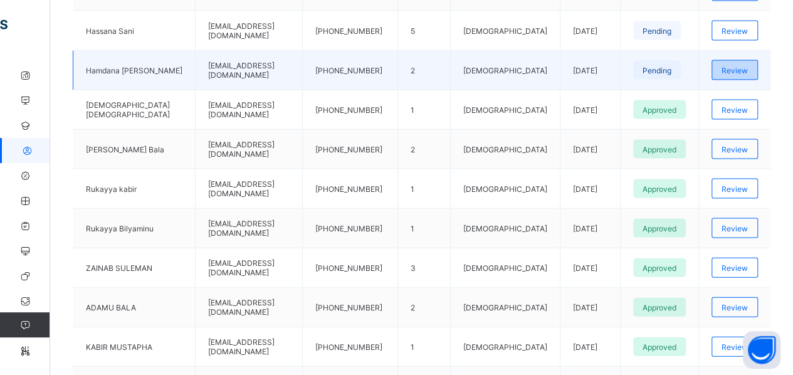
click at [747, 66] on span "Review" at bounding box center [734, 70] width 26 height 9
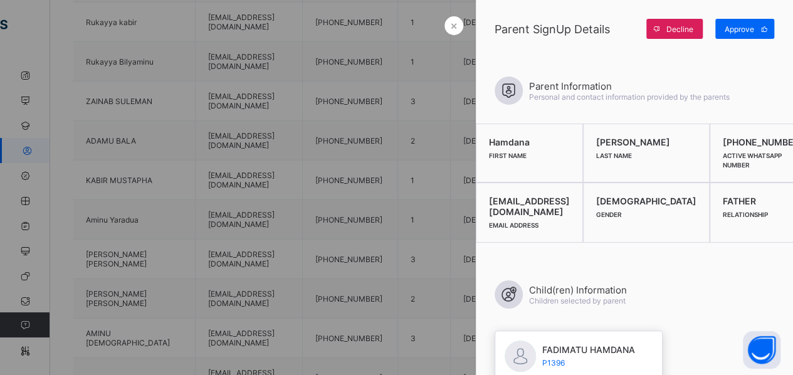
scroll to position [1408, 0]
click at [742, 30] on span "Approve" at bounding box center [738, 28] width 29 height 9
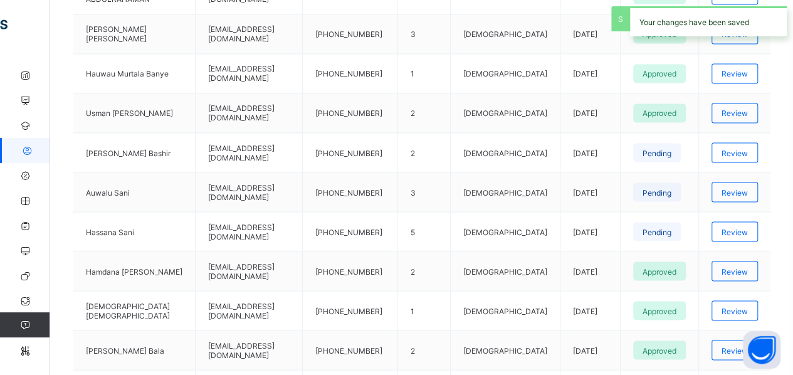
scroll to position [1037, 0]
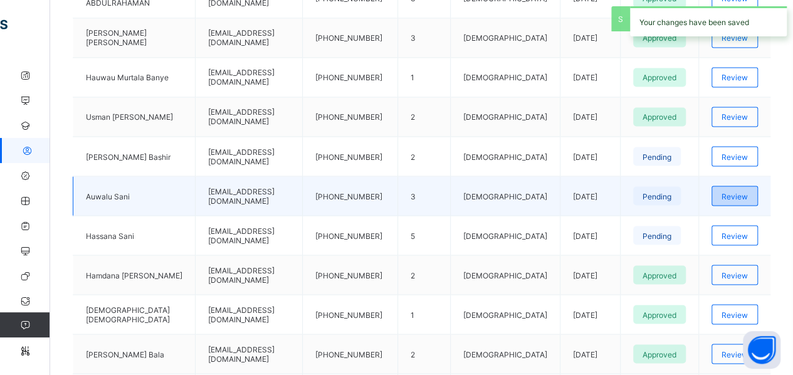
click at [734, 191] on span "Review" at bounding box center [734, 195] width 26 height 9
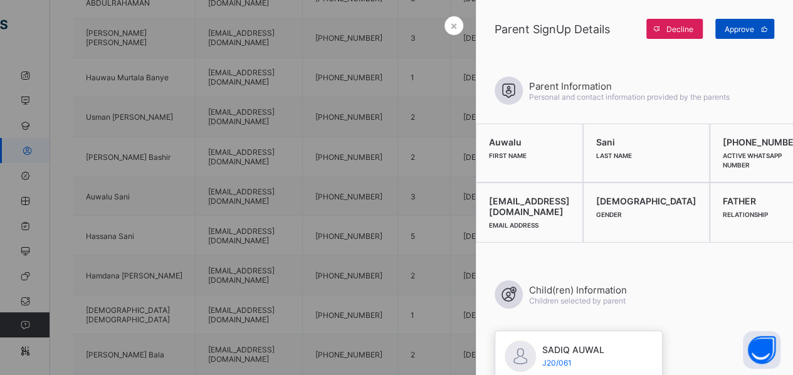
click at [738, 28] on span "Approve" at bounding box center [738, 28] width 29 height 9
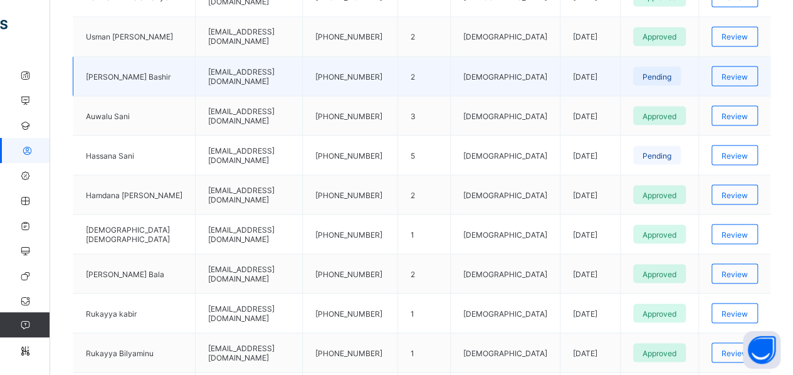
scroll to position [1106, 0]
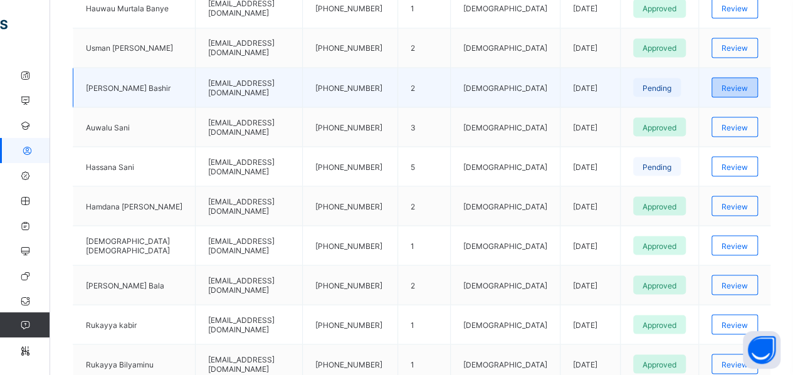
click at [747, 83] on span "Review" at bounding box center [734, 87] width 26 height 9
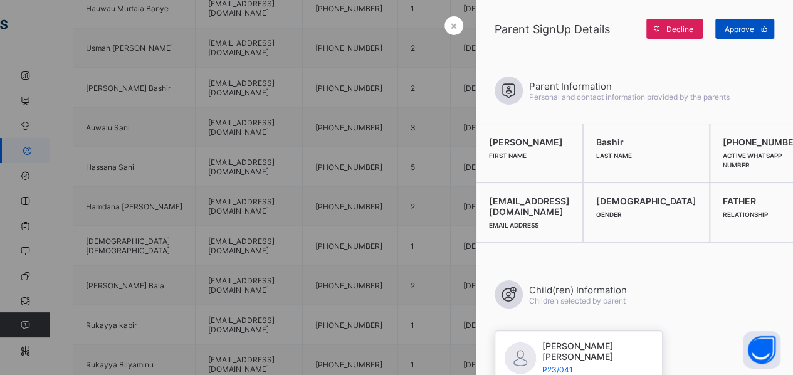
click at [734, 30] on span "Approve" at bounding box center [738, 28] width 29 height 9
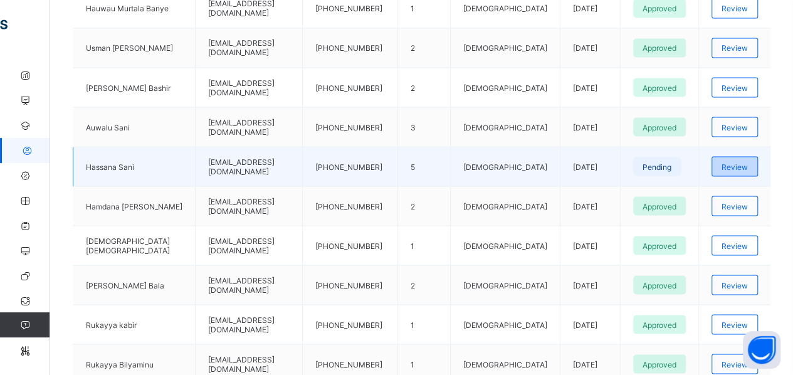
click at [736, 162] on span "Review" at bounding box center [734, 166] width 26 height 9
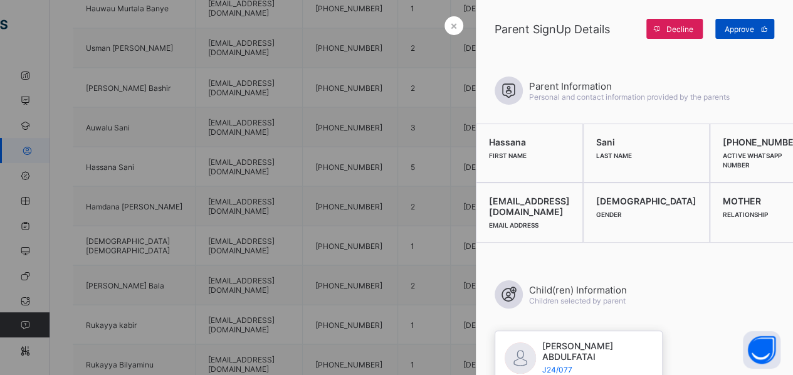
click at [732, 29] on span "Approve" at bounding box center [738, 28] width 29 height 9
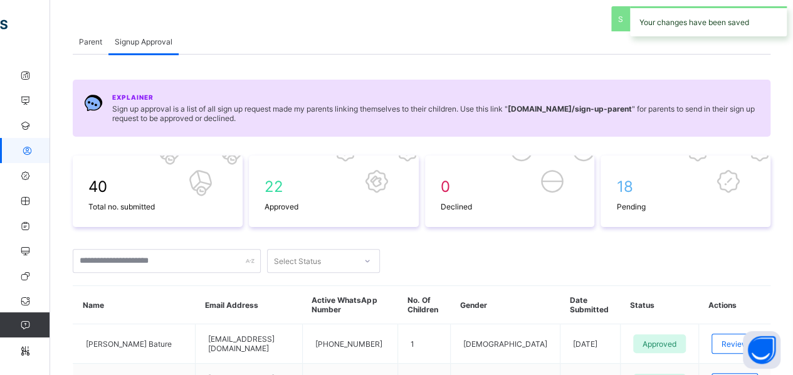
scroll to position [0, 0]
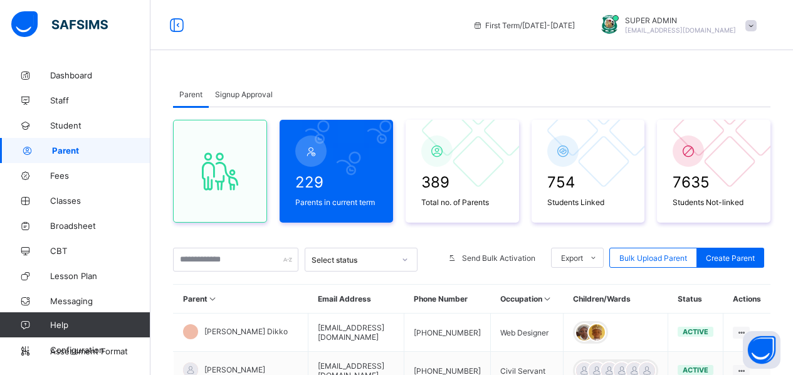
scroll to position [0, 9]
click at [217, 89] on div "Signup Approval" at bounding box center [244, 93] width 70 height 25
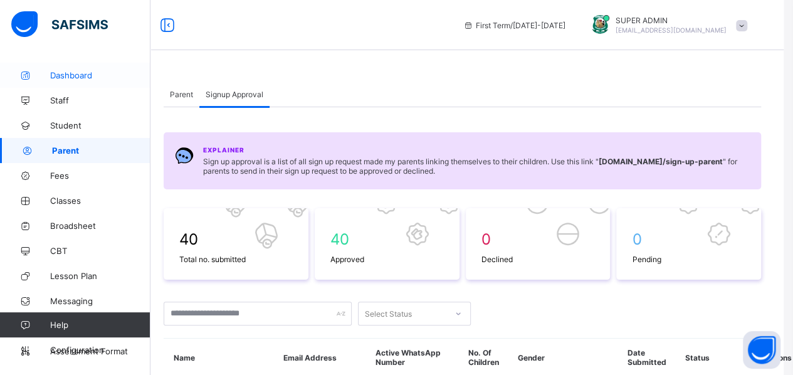
click at [63, 78] on span "Dashboard" at bounding box center [100, 75] width 100 height 10
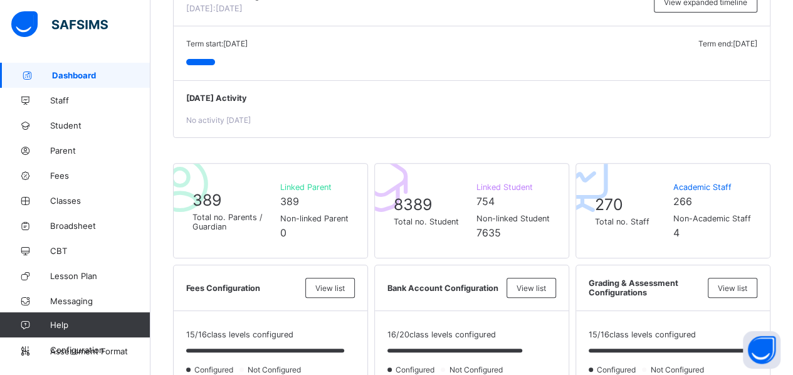
scroll to position [152, 0]
